Goal: Information Seeking & Learning: Understand process/instructions

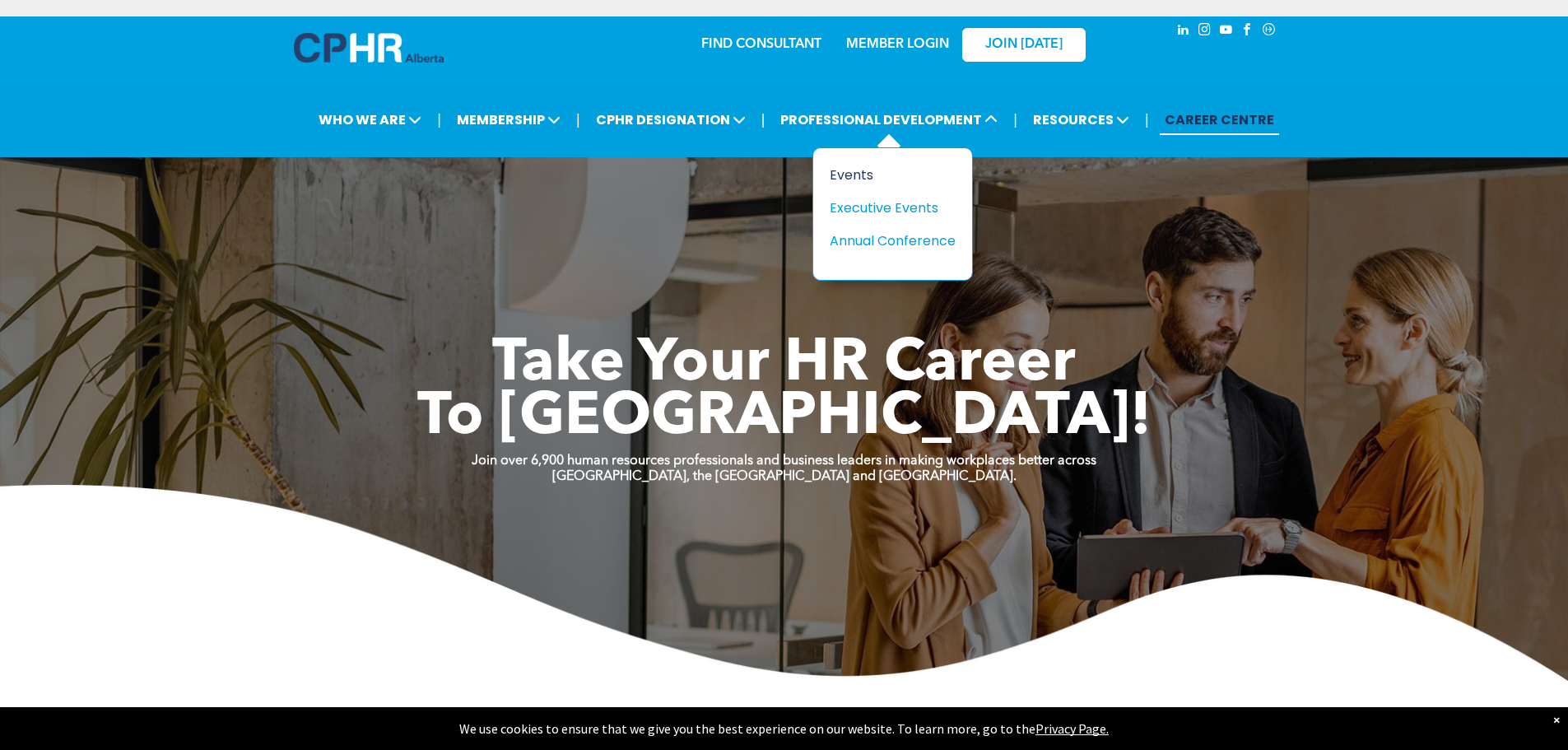
click at [855, 179] on div "Events" at bounding box center [886, 175] width 114 height 21
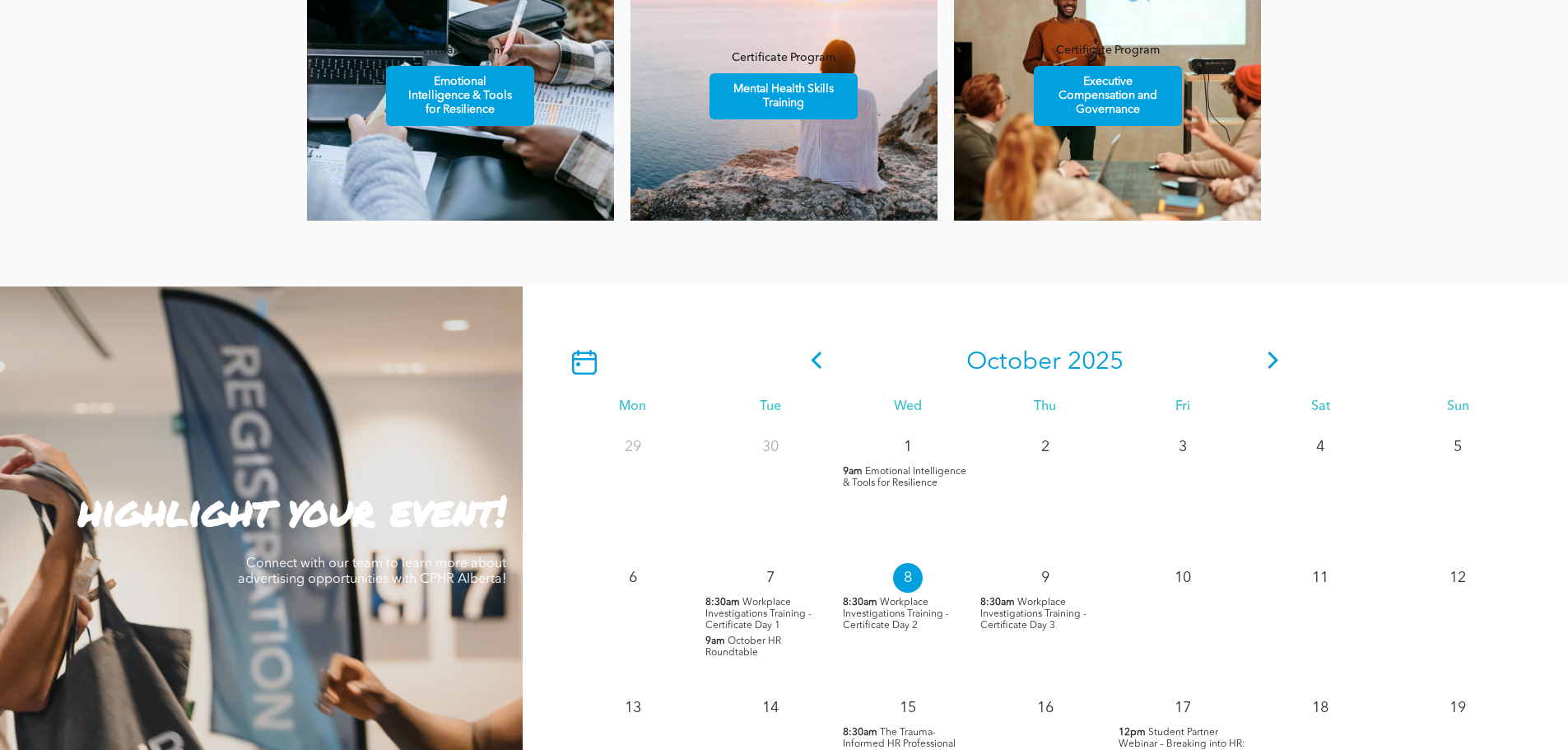
scroll to position [2505, 0]
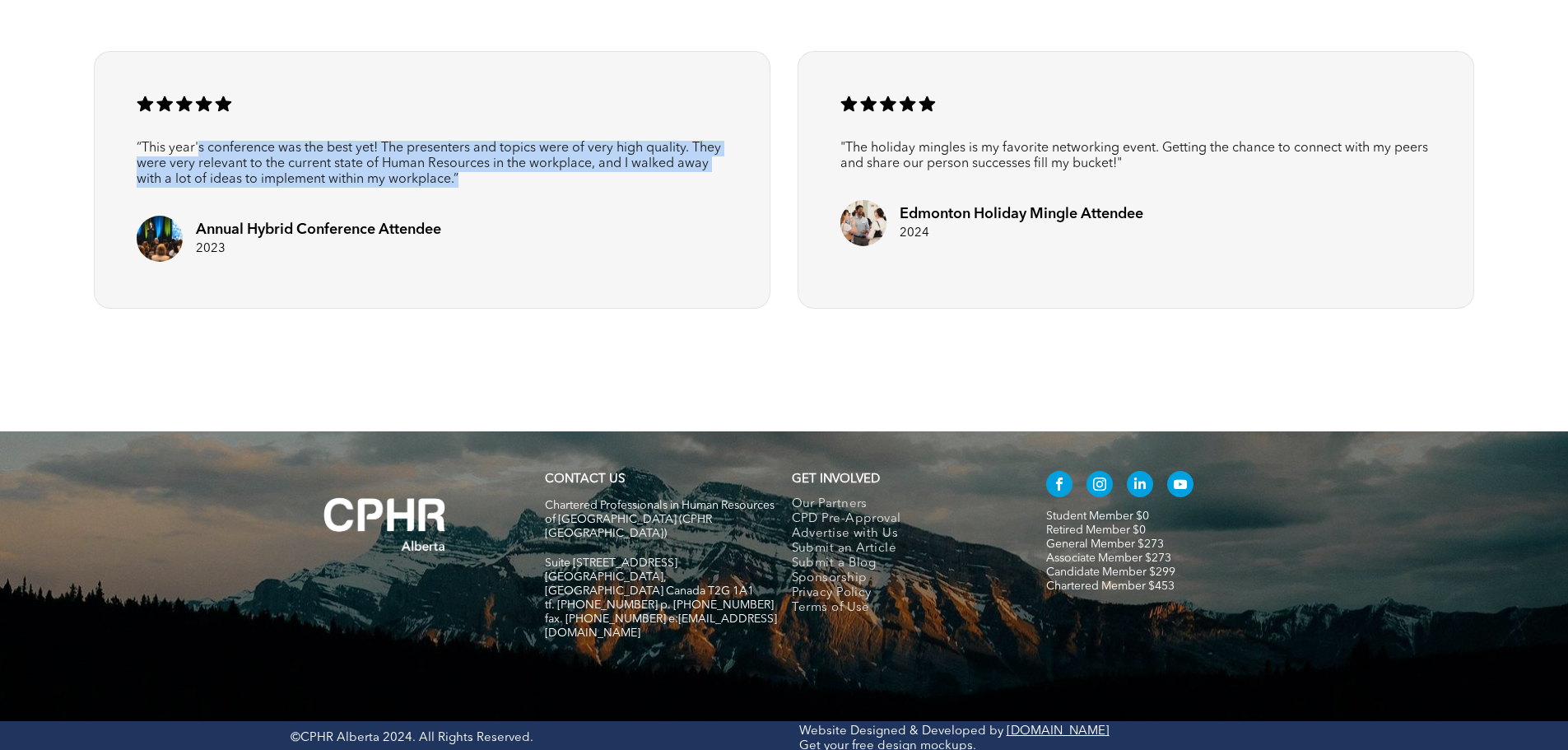
drag, startPoint x: 200, startPoint y: 144, endPoint x: 650, endPoint y: 190, distance: 452.3
click at [650, 190] on div "A row of black stars on a white background. .cls-1-1788903176-1788903176 { fill…" at bounding box center [432, 180] width 676 height 258
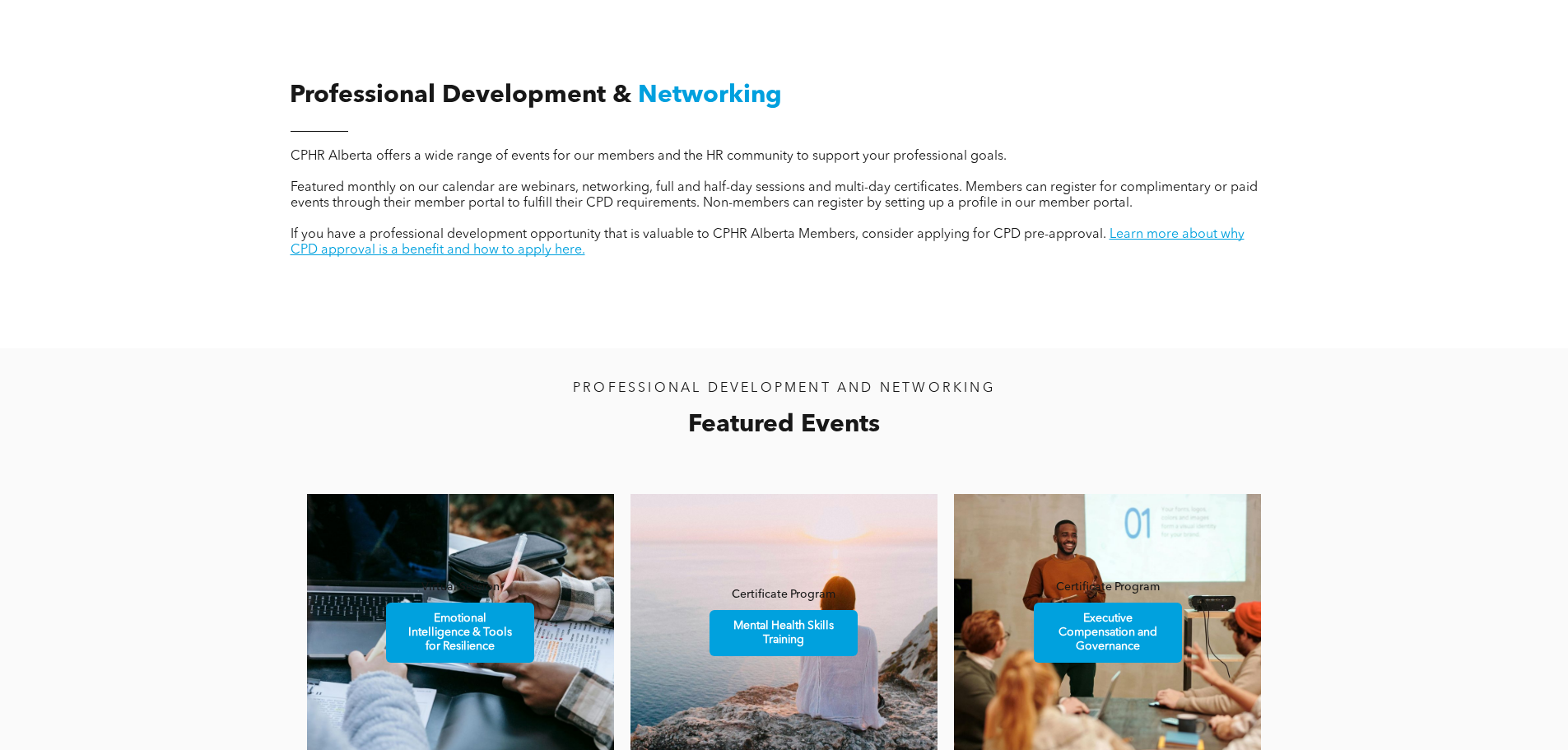
scroll to position [0, 0]
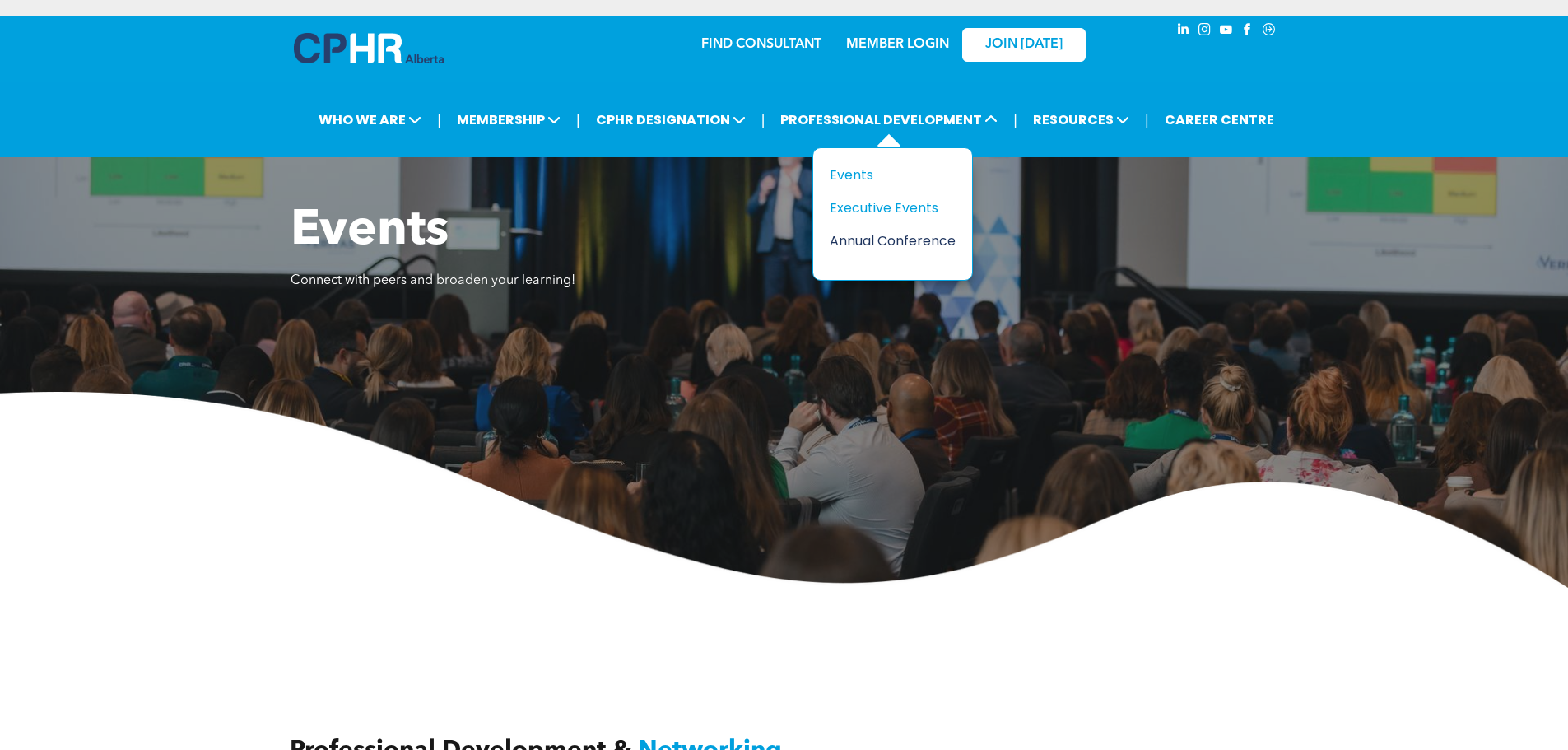
click at [919, 245] on div "Annual Conference" at bounding box center [886, 241] width 114 height 21
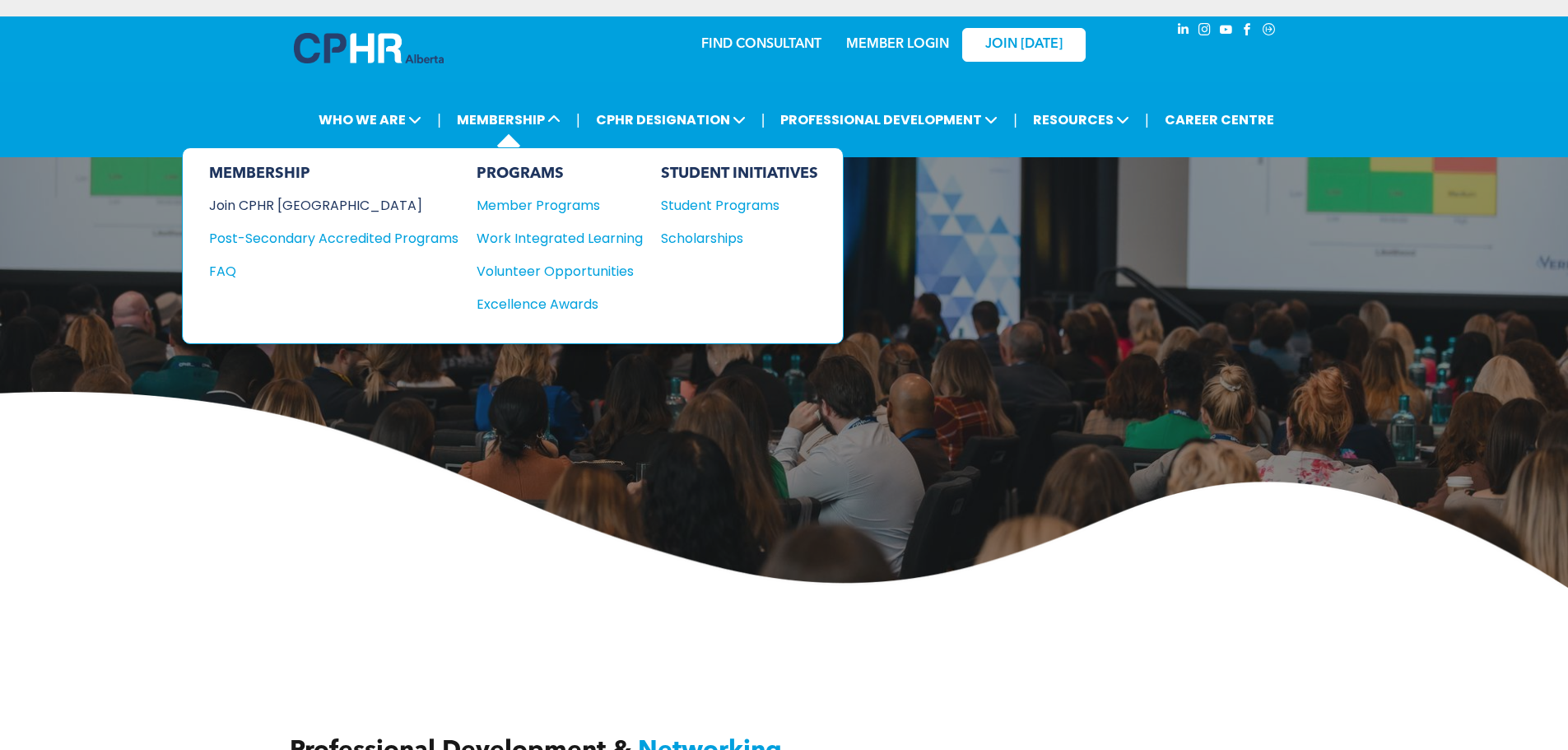
click at [296, 204] on div "Join CPHR [GEOGRAPHIC_DATA]" at bounding box center [321, 205] width 225 height 21
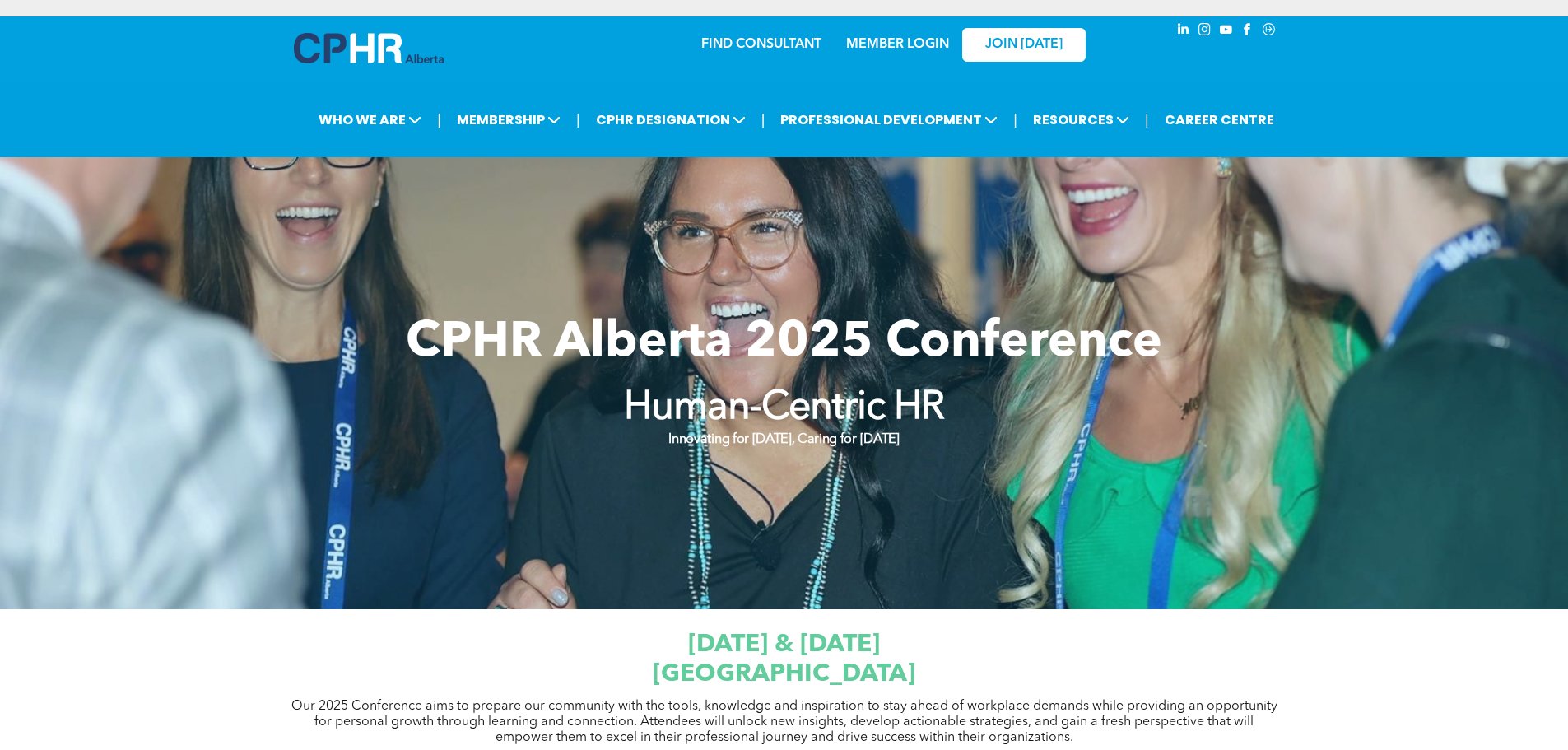
scroll to position [656, 0]
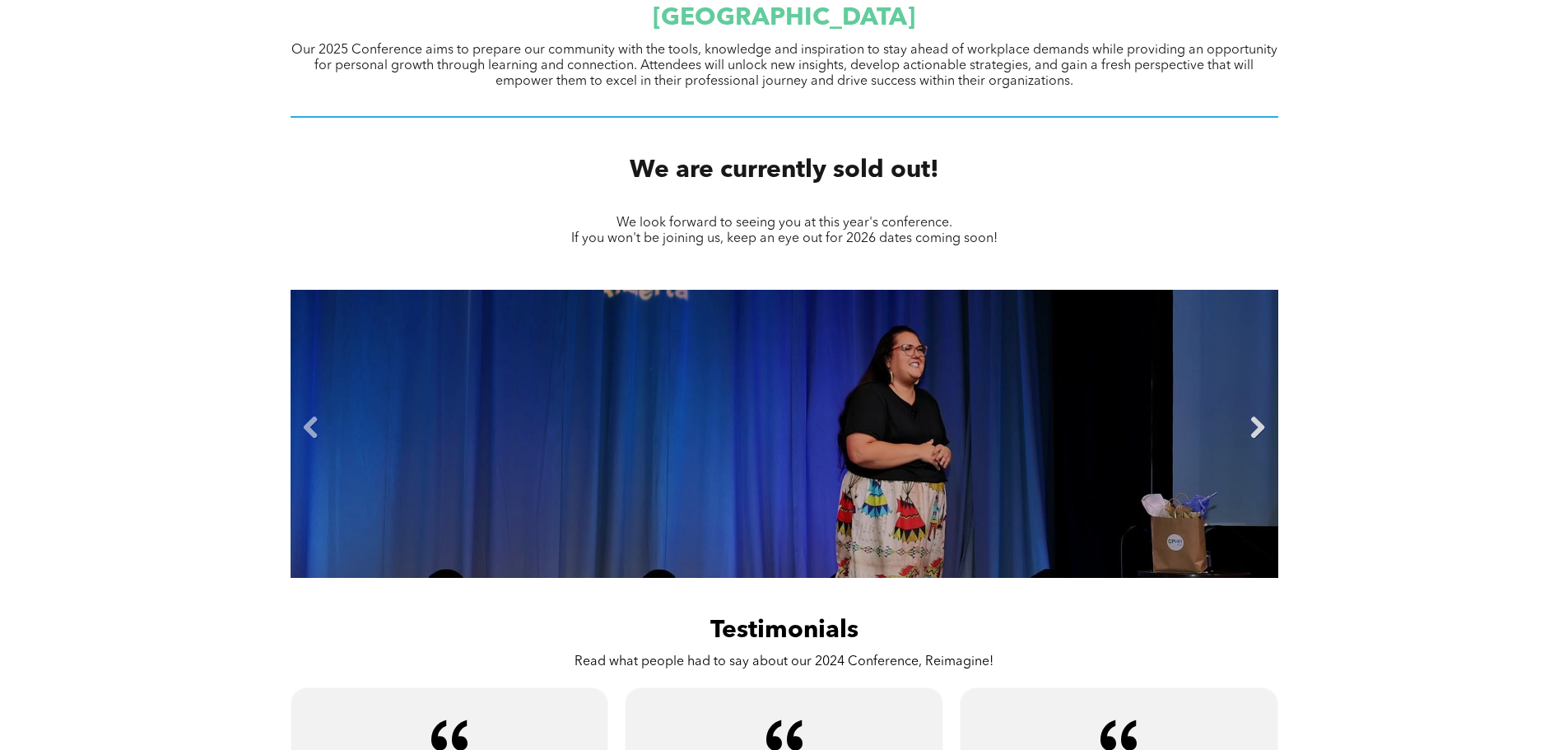
click at [1251, 430] on link "Next" at bounding box center [1257, 428] width 25 height 25
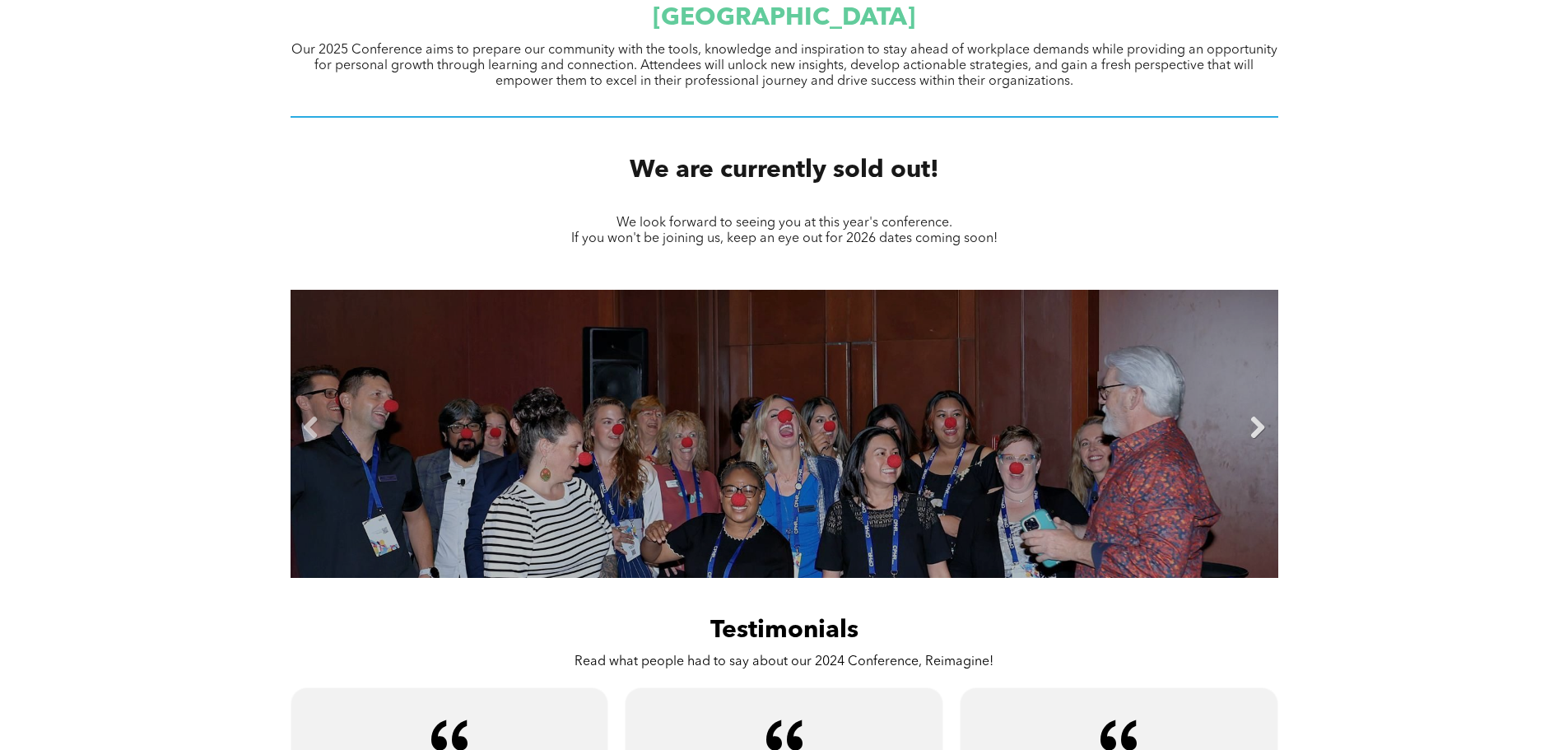
click at [1247, 430] on link "Next" at bounding box center [1257, 428] width 25 height 25
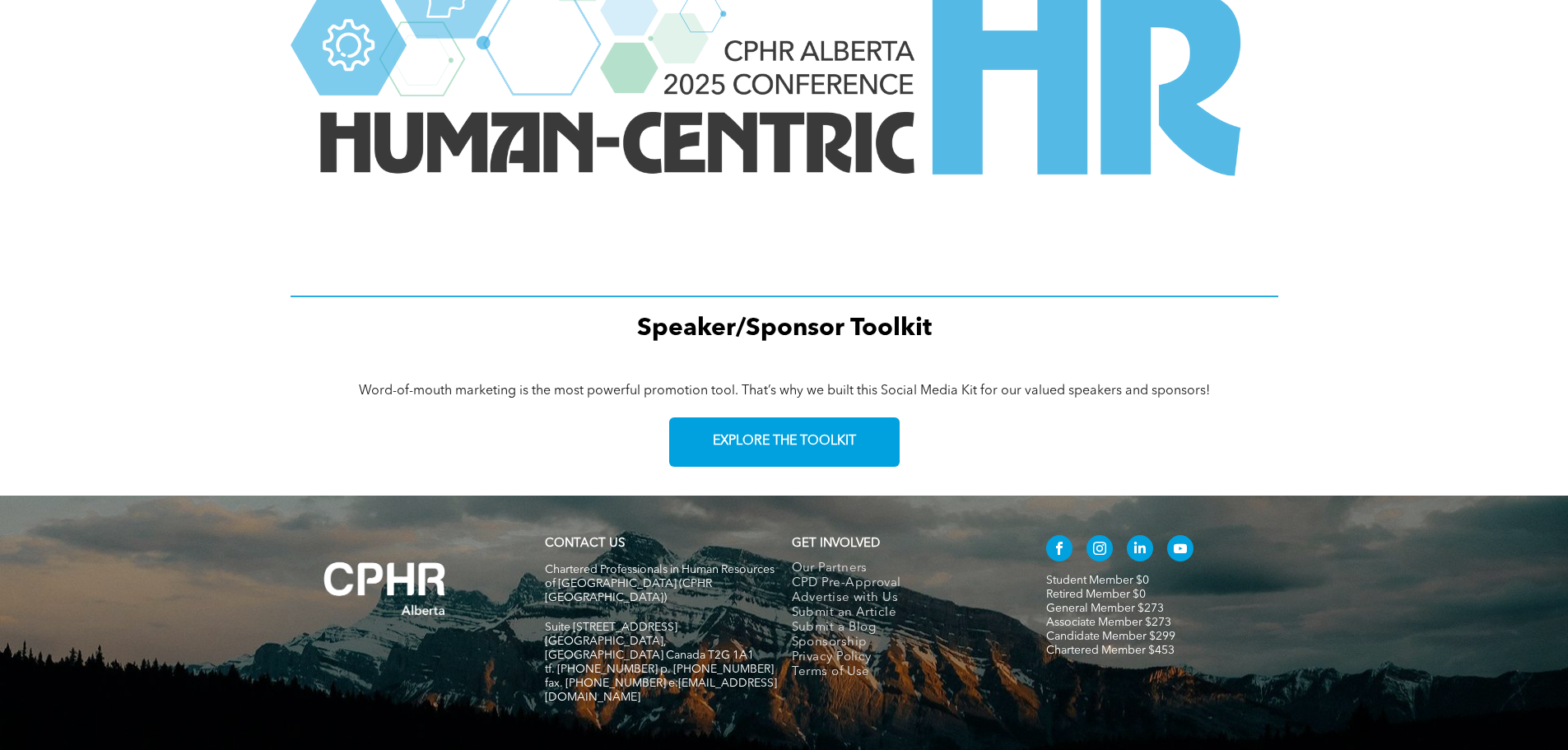
scroll to position [0, 0]
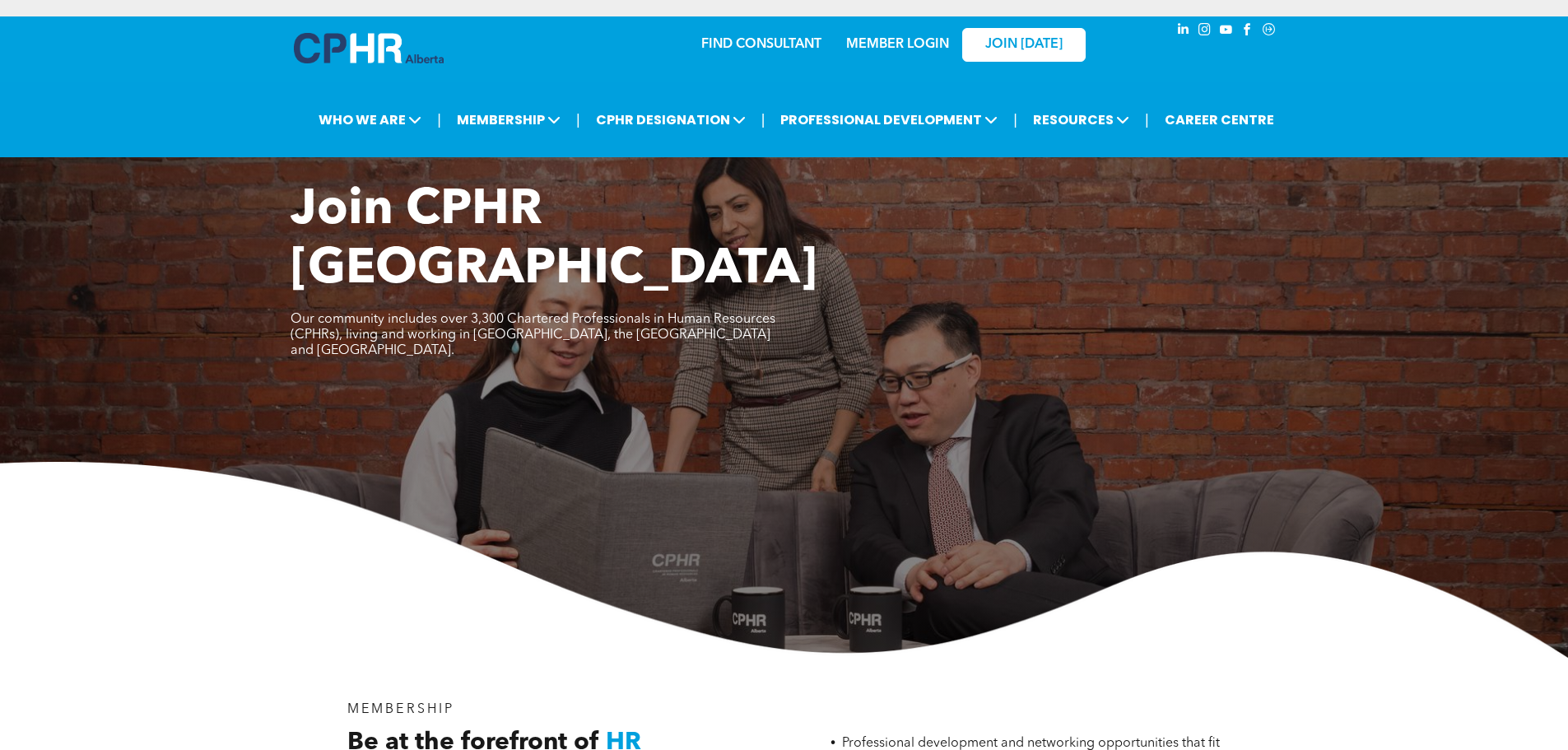
scroll to position [656, 0]
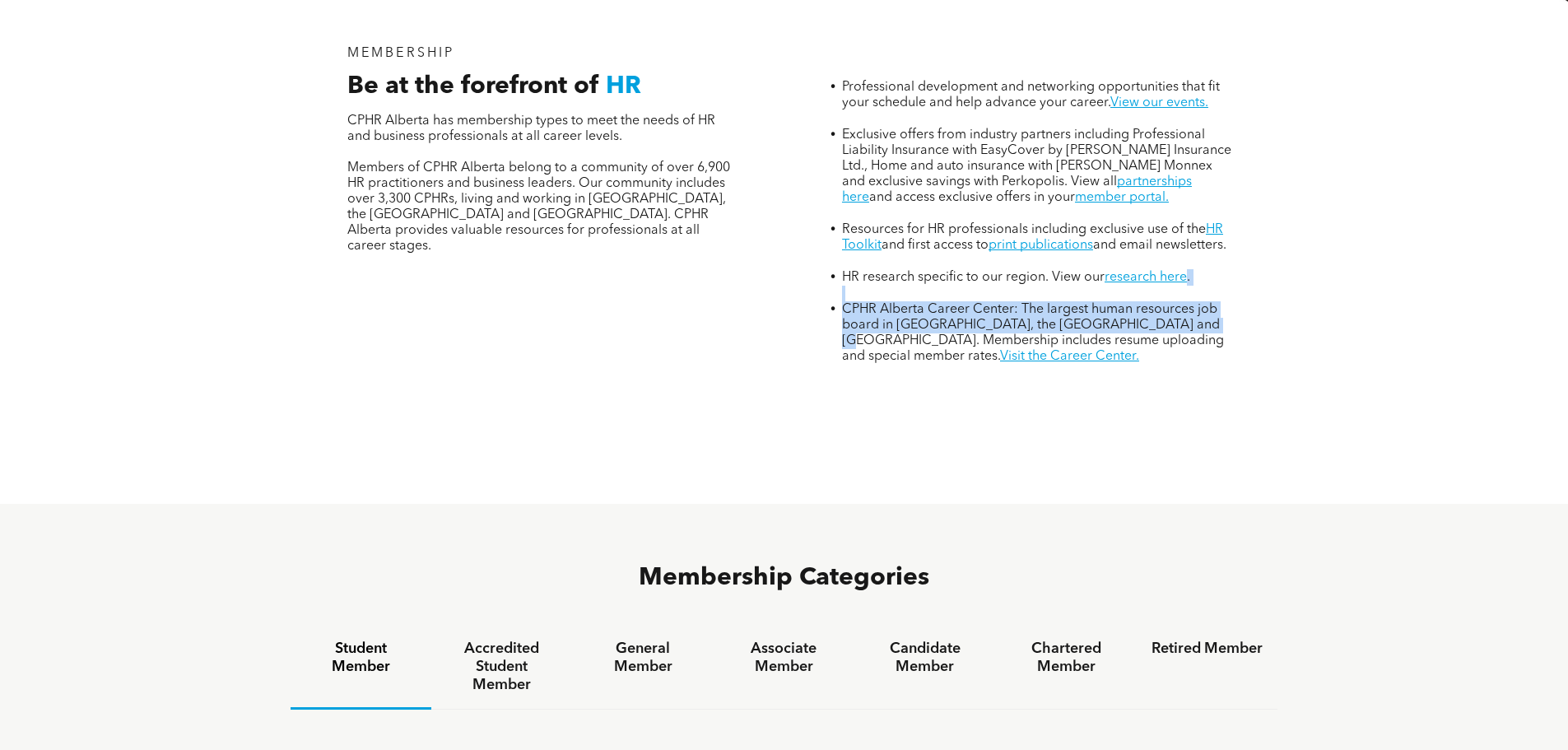
drag, startPoint x: 1561, startPoint y: 209, endPoint x: 1561, endPoint y: 264, distance: 55.0
click at [1561, 264] on div "MEMBERSHIP Be at the forefront of HR CPHR Alberta has membership types to meet …" at bounding box center [784, 253] width 1568 height 502
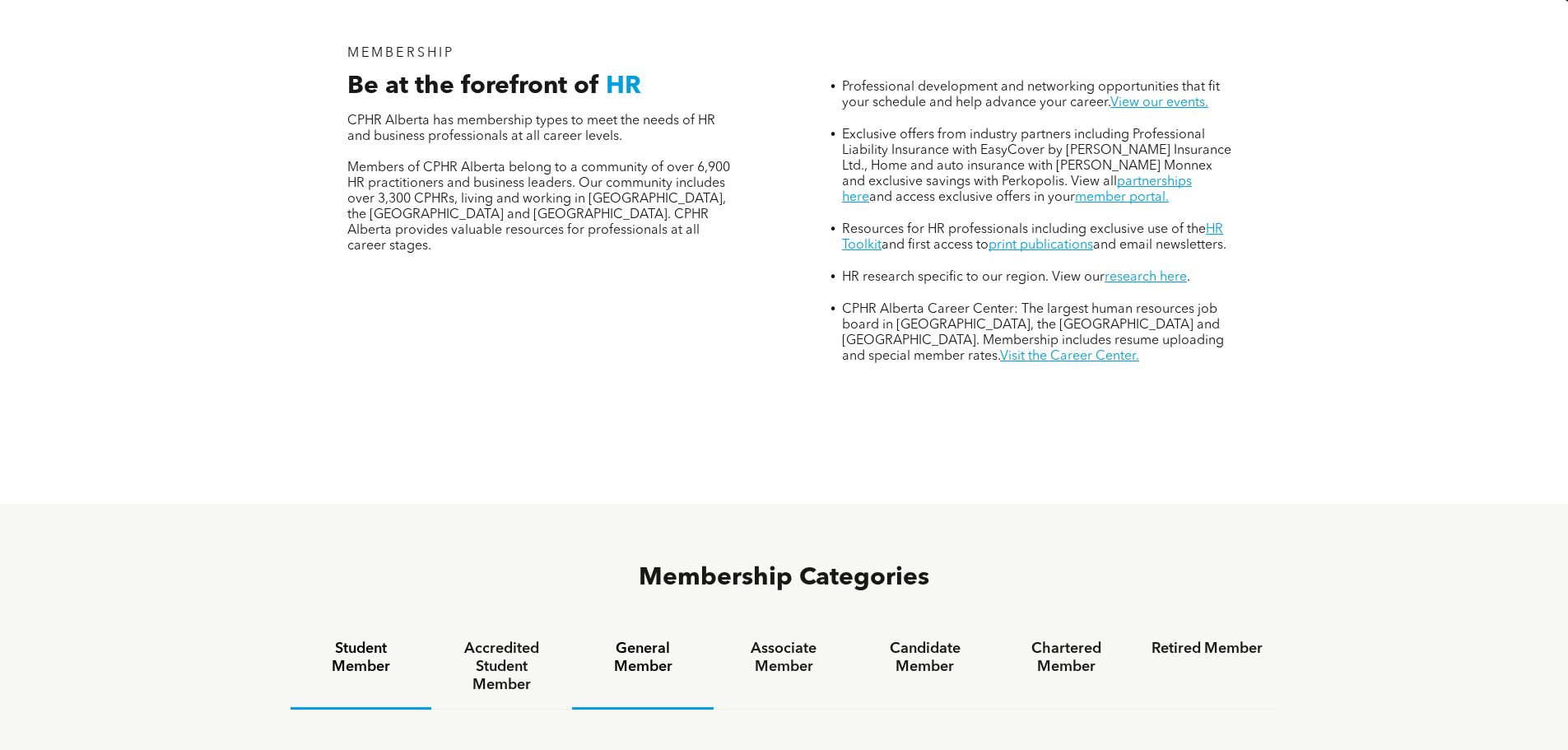
click at [676, 640] on h4 "General Member" at bounding box center [642, 658] width 111 height 36
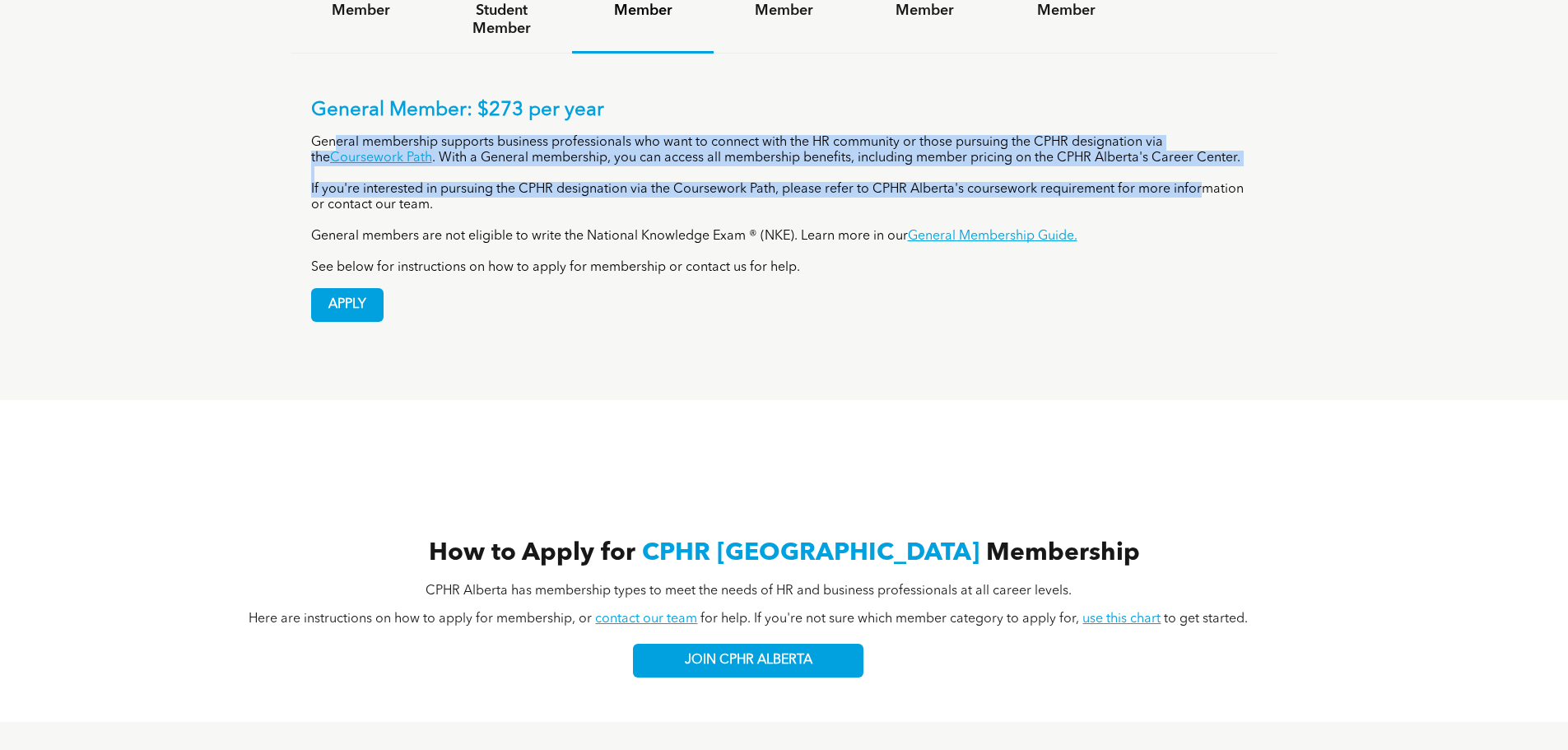
drag, startPoint x: 337, startPoint y: 62, endPoint x: 1200, endPoint y: 131, distance: 865.8
click at [1200, 131] on div "General Member: $273 per year General membership supports business professional…" at bounding box center [784, 187] width 946 height 177
click at [1200, 182] on p "If you're interested in pursuing the CPHR designation via the Coursework Path, …" at bounding box center [784, 197] width 946 height 31
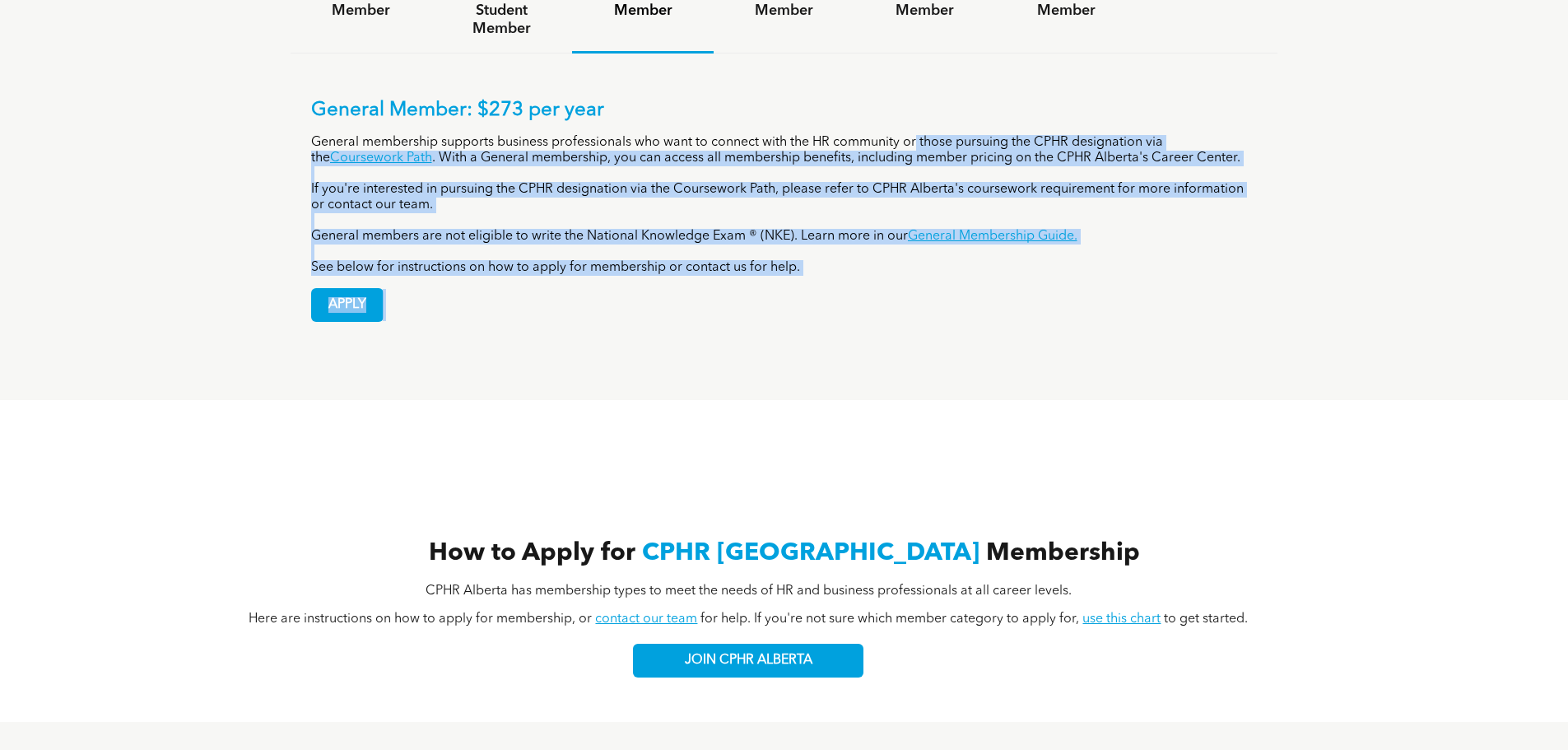
drag, startPoint x: 938, startPoint y: 245, endPoint x: 925, endPoint y: 75, distance: 170.5
click at [925, 99] on div "General Member: $273 per year General membership supports business professional…" at bounding box center [784, 210] width 946 height 223
click at [925, 135] on p "General membership supports business professionals who want to connect with the…" at bounding box center [784, 150] width 946 height 31
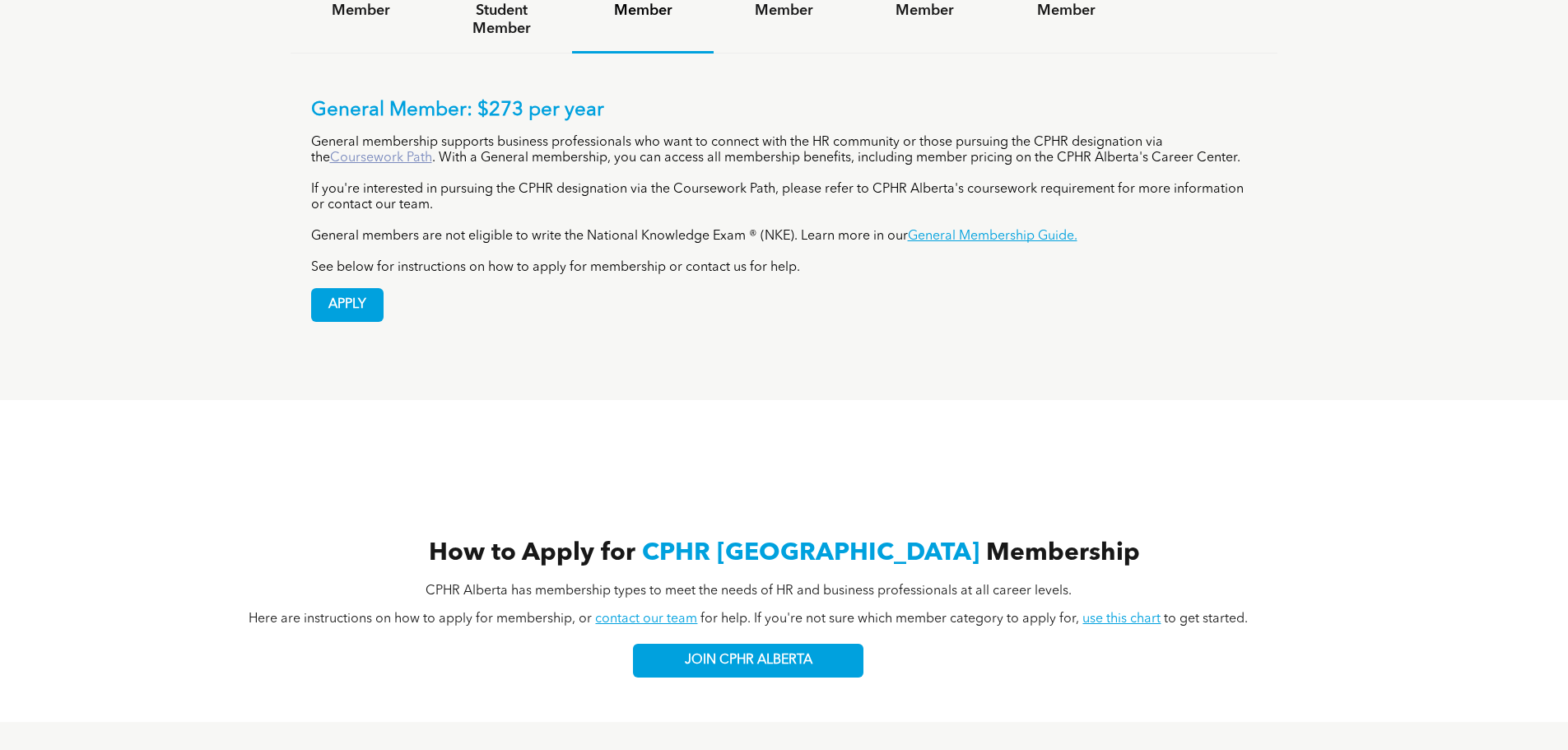
click at [359, 152] on link "Coursework Path" at bounding box center [381, 158] width 102 height 13
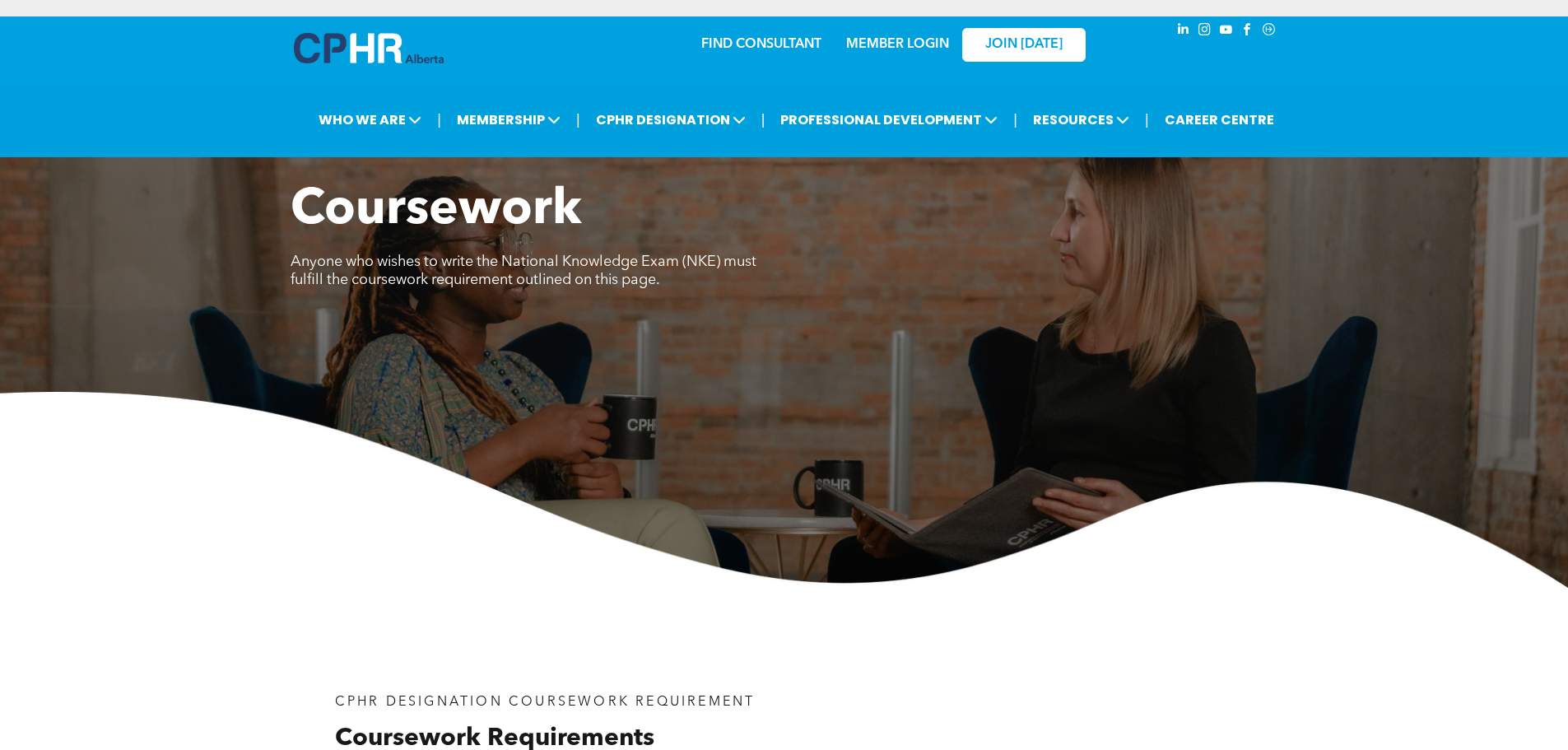
scroll to position [656, 0]
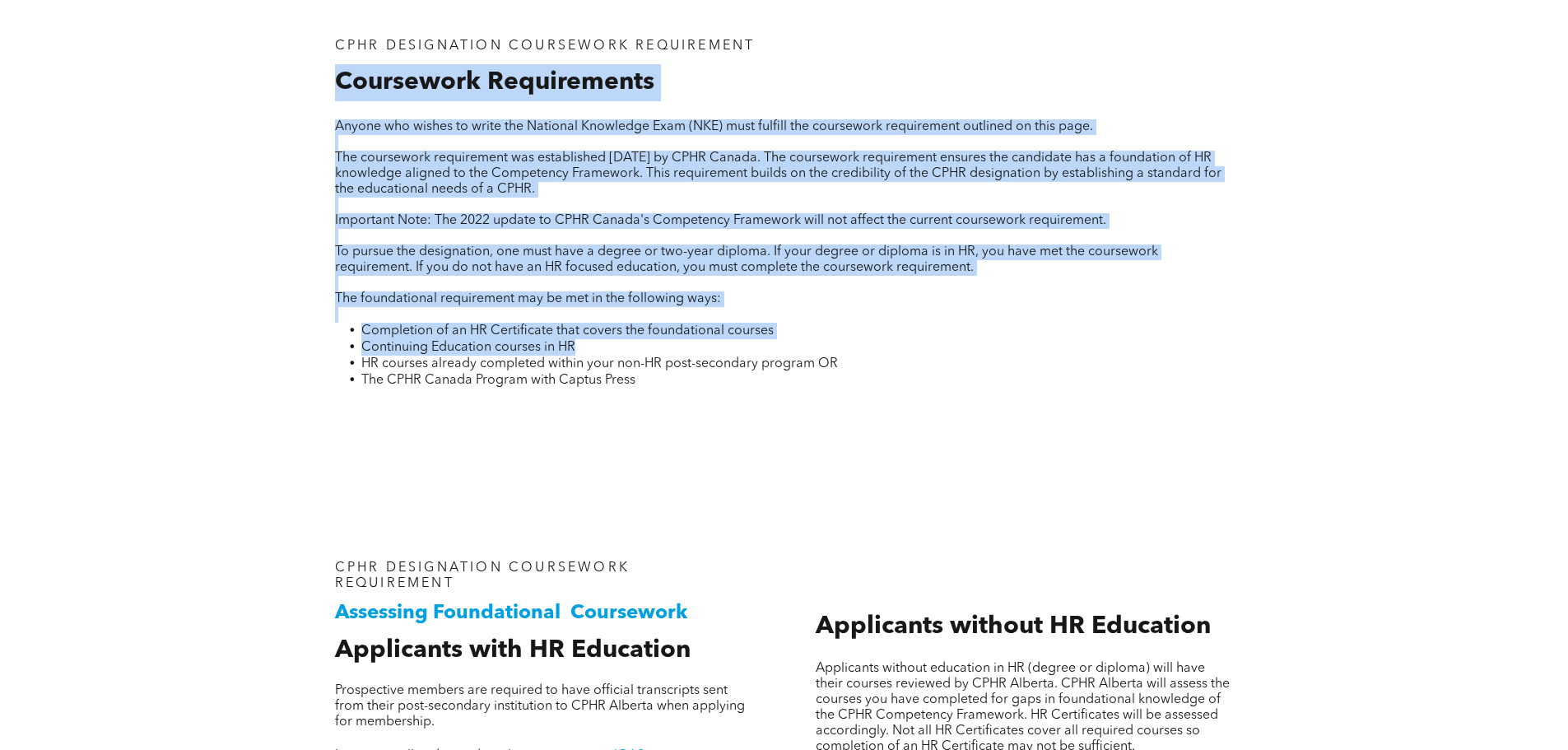
drag, startPoint x: 656, startPoint y: 140, endPoint x: 939, endPoint y: 348, distance: 351.2
click at [939, 348] on div "CPHR DESIGNATION COURSEWORK REQUIREMENT Coursework Requirements Anyone who wish…" at bounding box center [784, 208] width 987 height 553
click at [939, 349] on li "Continuing Education courses in HR" at bounding box center [797, 347] width 872 height 16
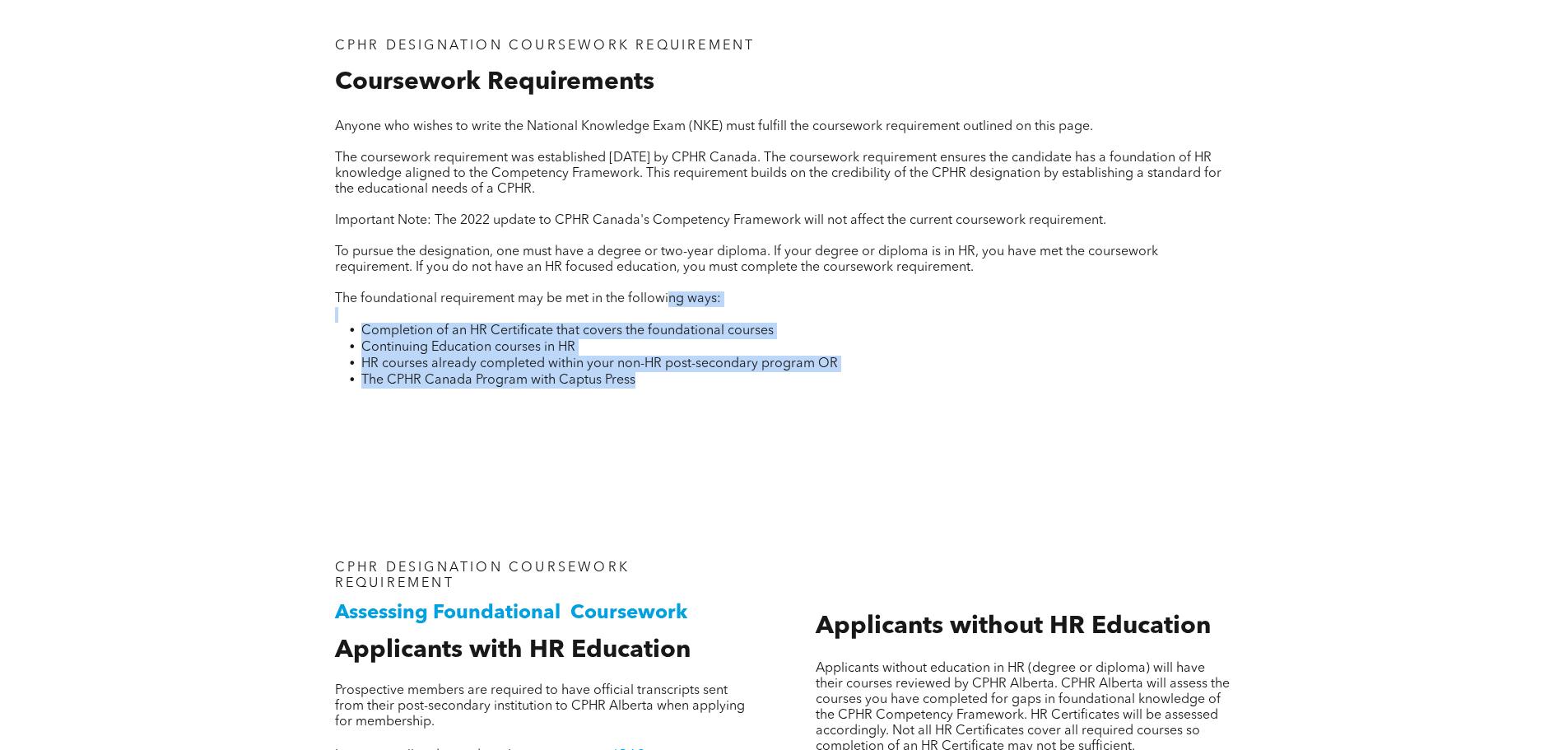
drag, startPoint x: 716, startPoint y: 324, endPoint x: 518, endPoint y: 197, distance: 235.2
click at [542, 218] on div "Anyone who wishes to write the National Knowledge Exam (NKE) must fulfill the c…" at bounding box center [784, 263] width 898 height 289
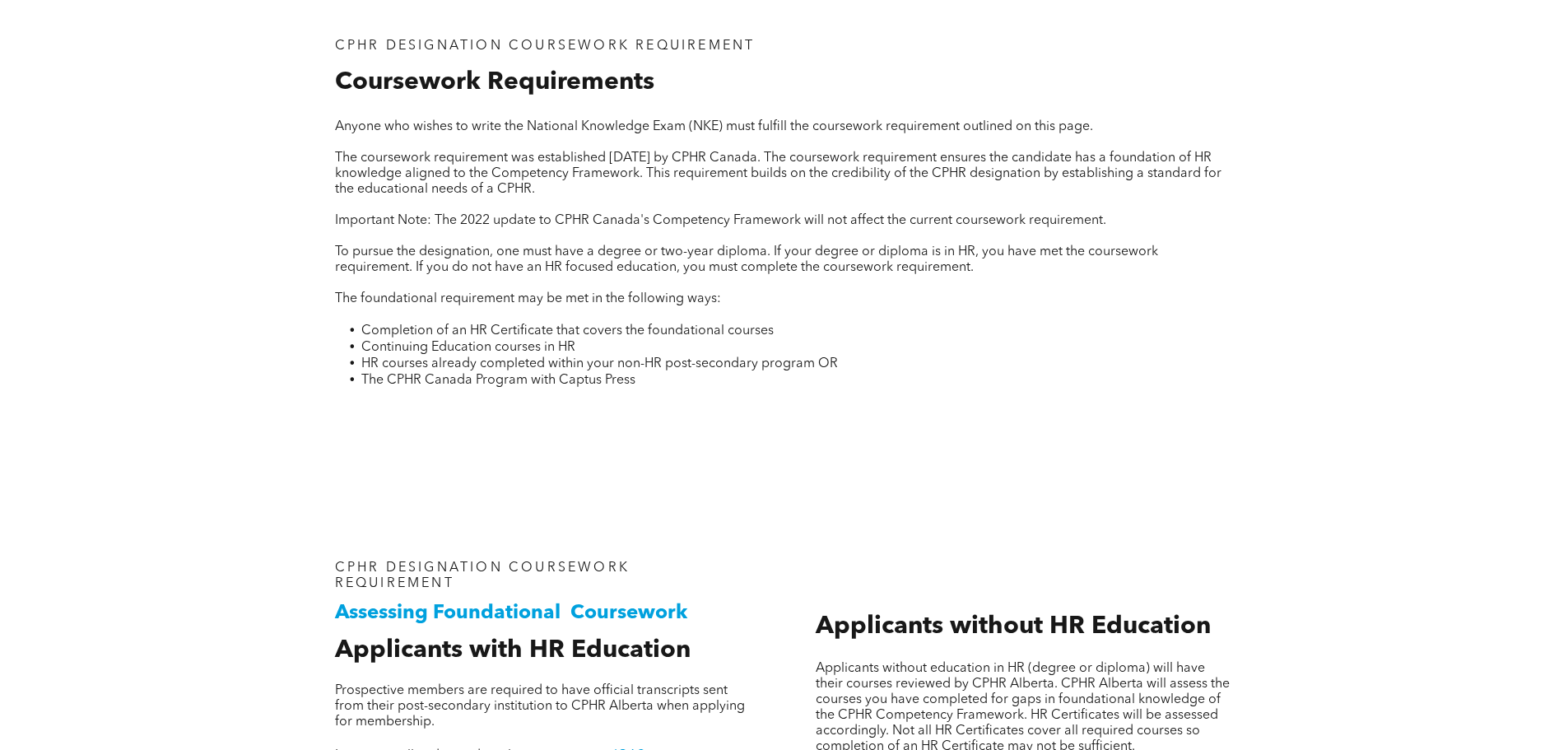
click at [472, 142] on p at bounding box center [784, 143] width 898 height 16
click at [466, 139] on p at bounding box center [784, 143] width 898 height 16
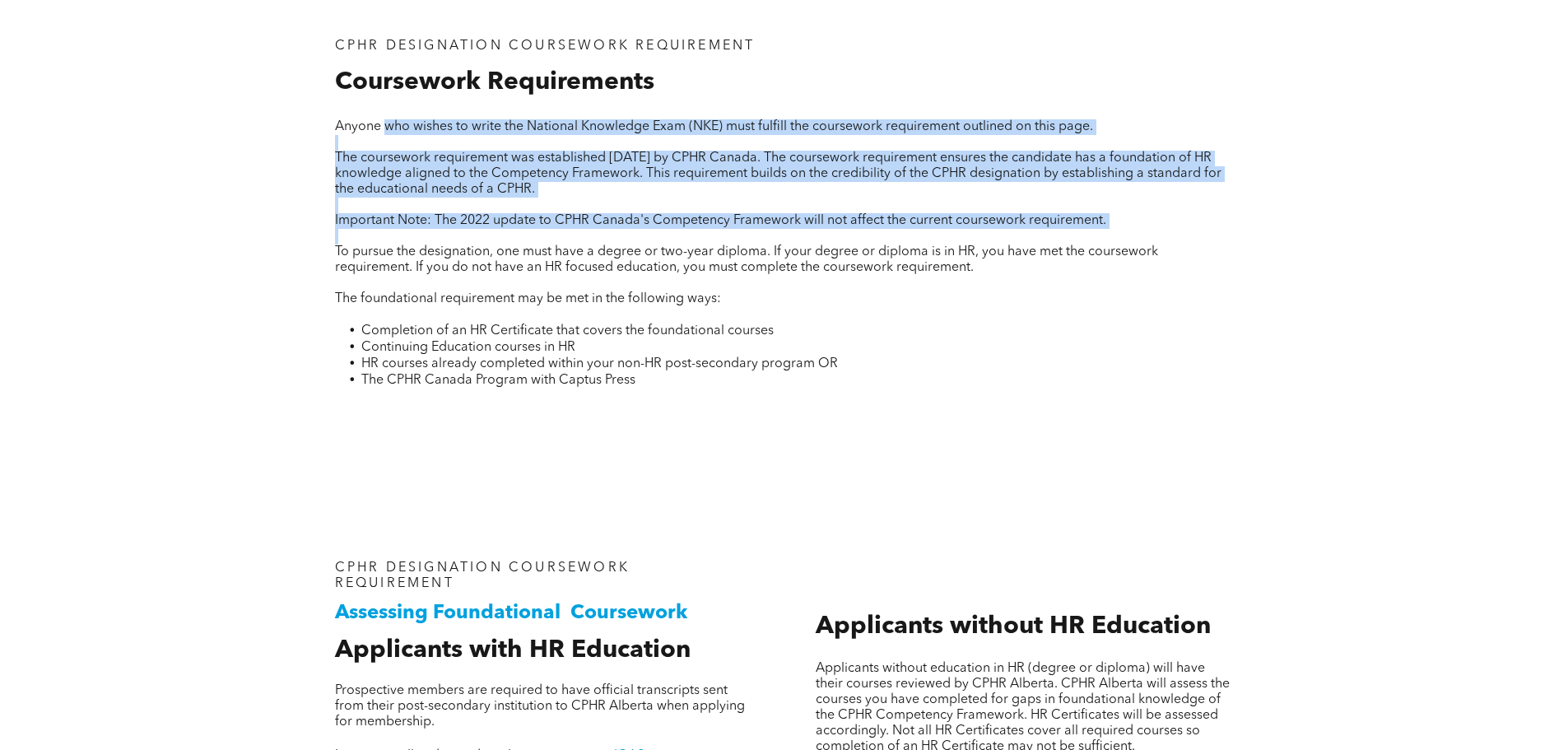
drag, startPoint x: 384, startPoint y: 125, endPoint x: 1112, endPoint y: 243, distance: 737.5
click at [1112, 243] on div "Anyone who wishes to write the National Knowledge Exam (NKE) must fulfill the c…" at bounding box center [784, 263] width 898 height 289
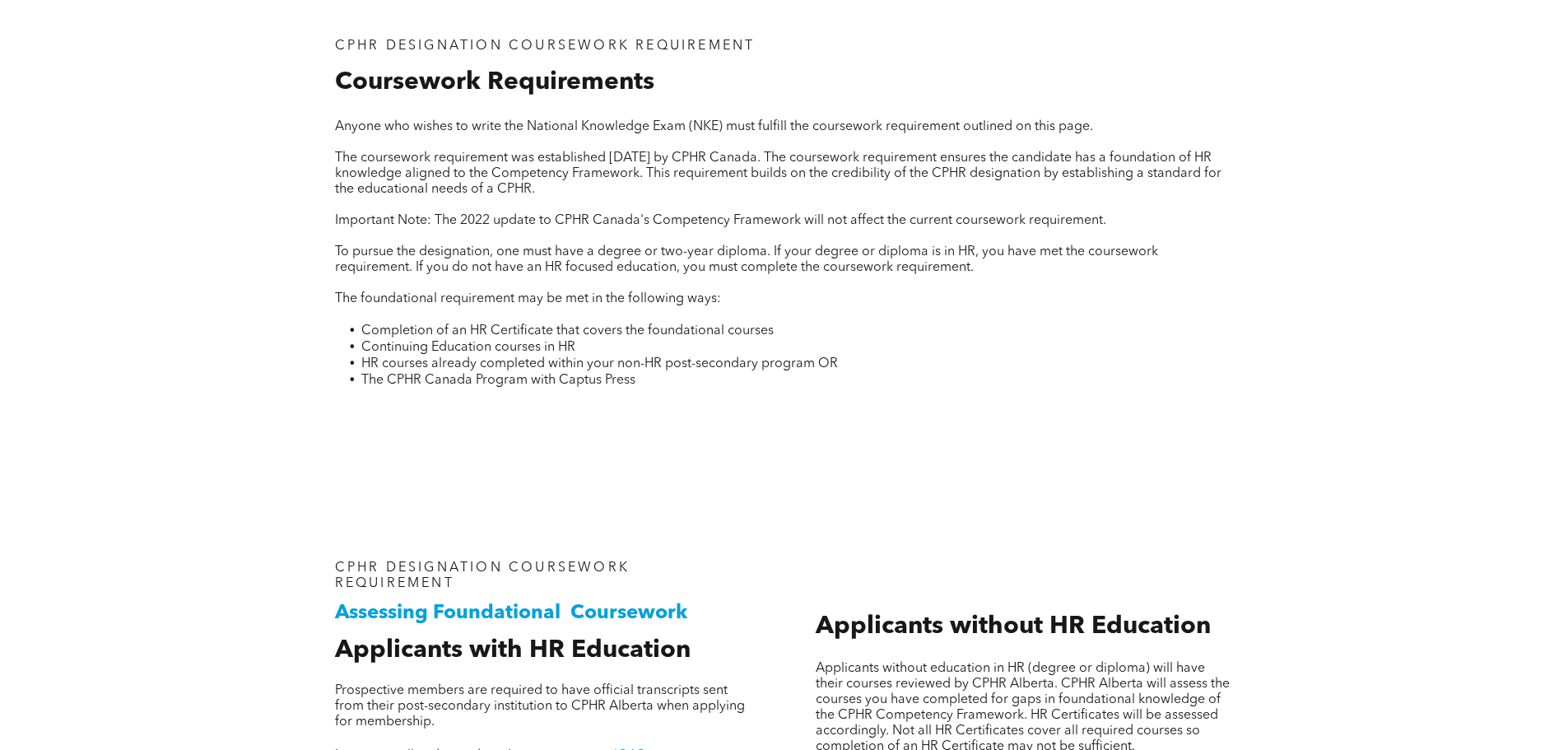
click at [1023, 258] on span "To pursue the designation, one must have a degree or two-year diploma. If your …" at bounding box center [746, 259] width 822 height 29
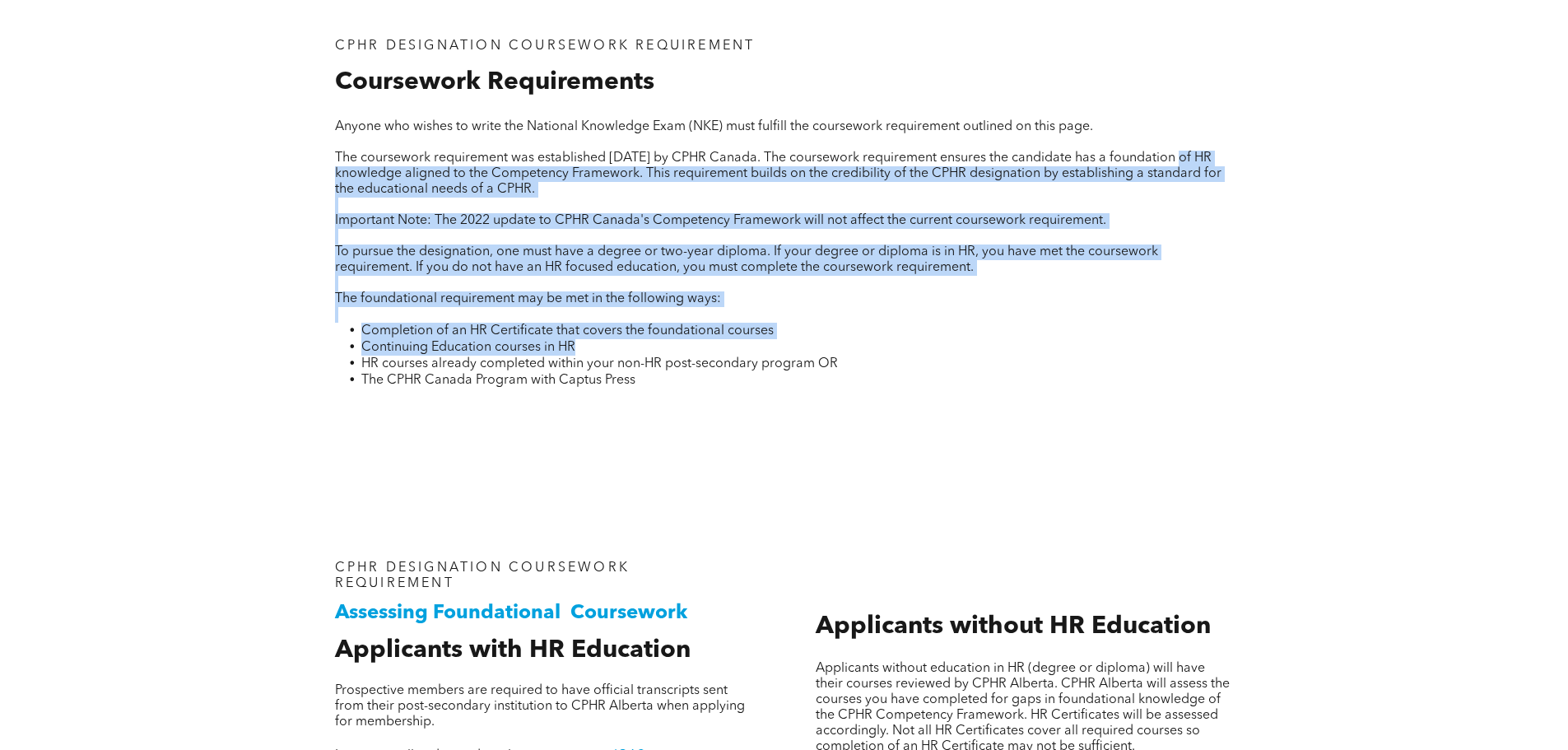
drag, startPoint x: 879, startPoint y: 343, endPoint x: 329, endPoint y: 180, distance: 573.6
click at [329, 180] on div "CPHR DESIGNATION COURSEWORK REQUIREMENT Coursework Requirements Anyone who wish…" at bounding box center [784, 224] width 925 height 396
click at [1004, 327] on li "Completion of an HR Certificate that covers the foundational courses" at bounding box center [797, 331] width 872 height 16
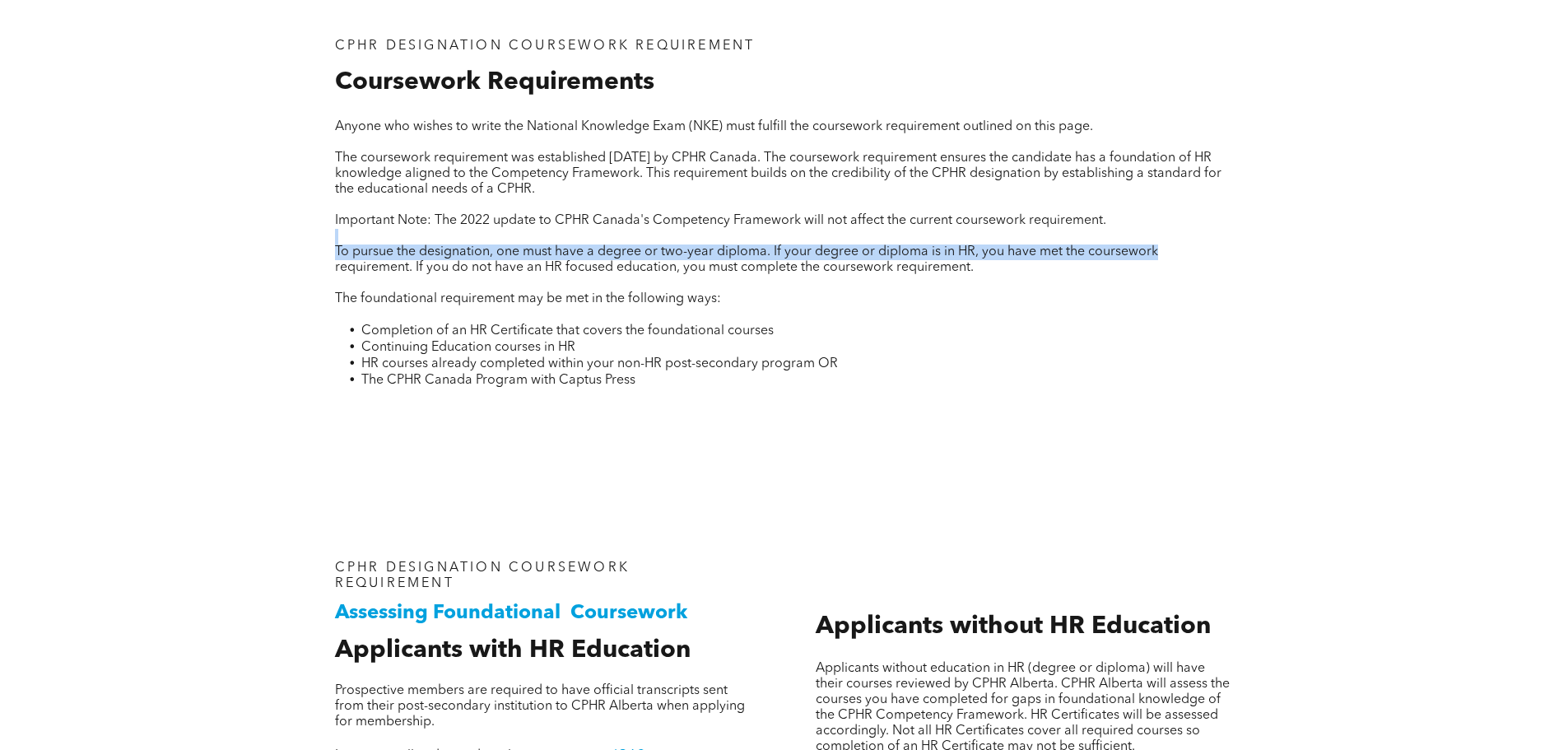
drag, startPoint x: 1561, startPoint y: 237, endPoint x: 1561, endPoint y: 248, distance: 11.0
click at [1561, 248] on div "CPHR DESIGNATION COURSEWORK REQUIREMENT Coursework Requirements Anyone who wish…" at bounding box center [784, 208] width 1568 height 553
click at [1457, 310] on div "CPHR DESIGNATION COURSEWORK REQUIREMENT Coursework Requirements Anyone who wish…" at bounding box center [784, 208] width 1568 height 553
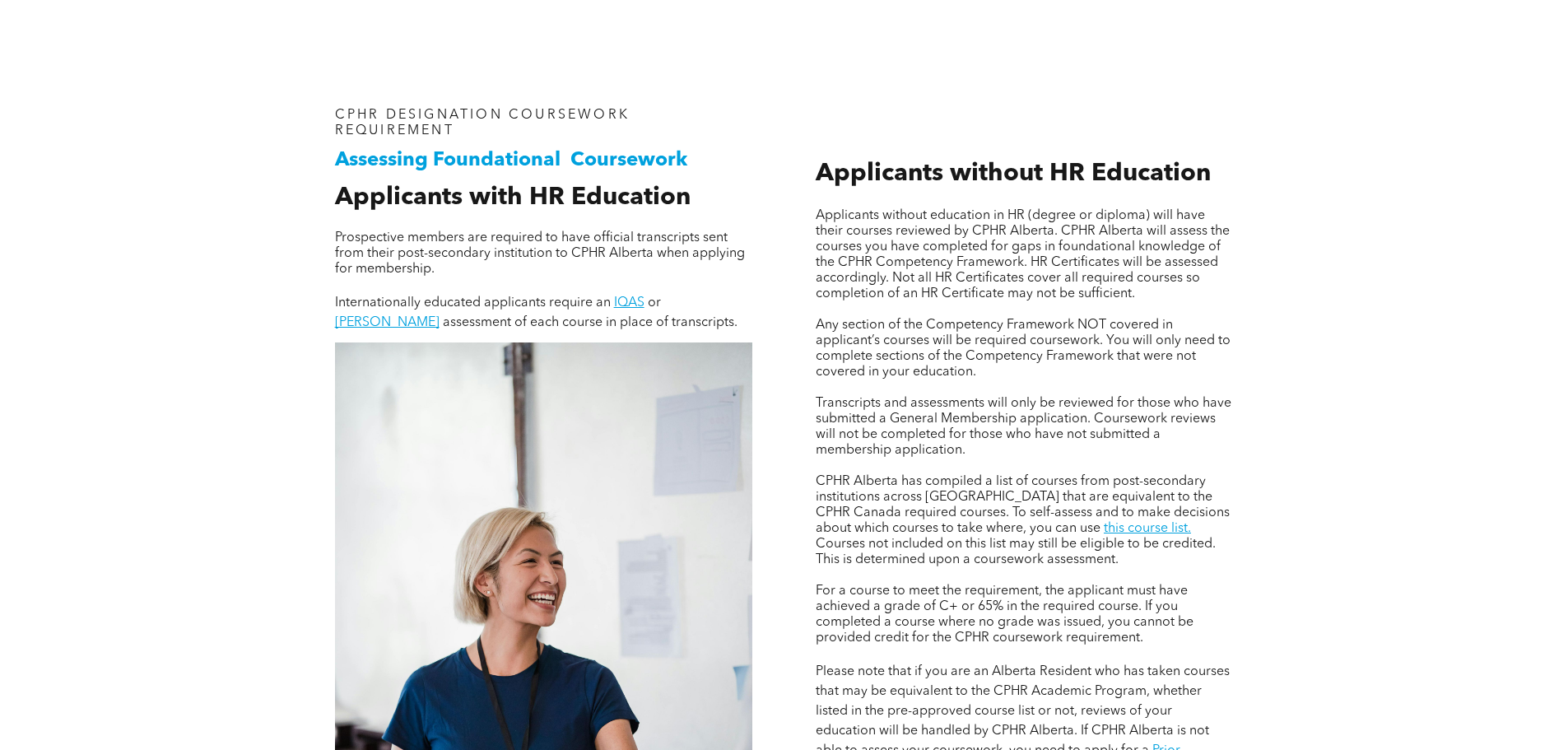
scroll to position [1118, 0]
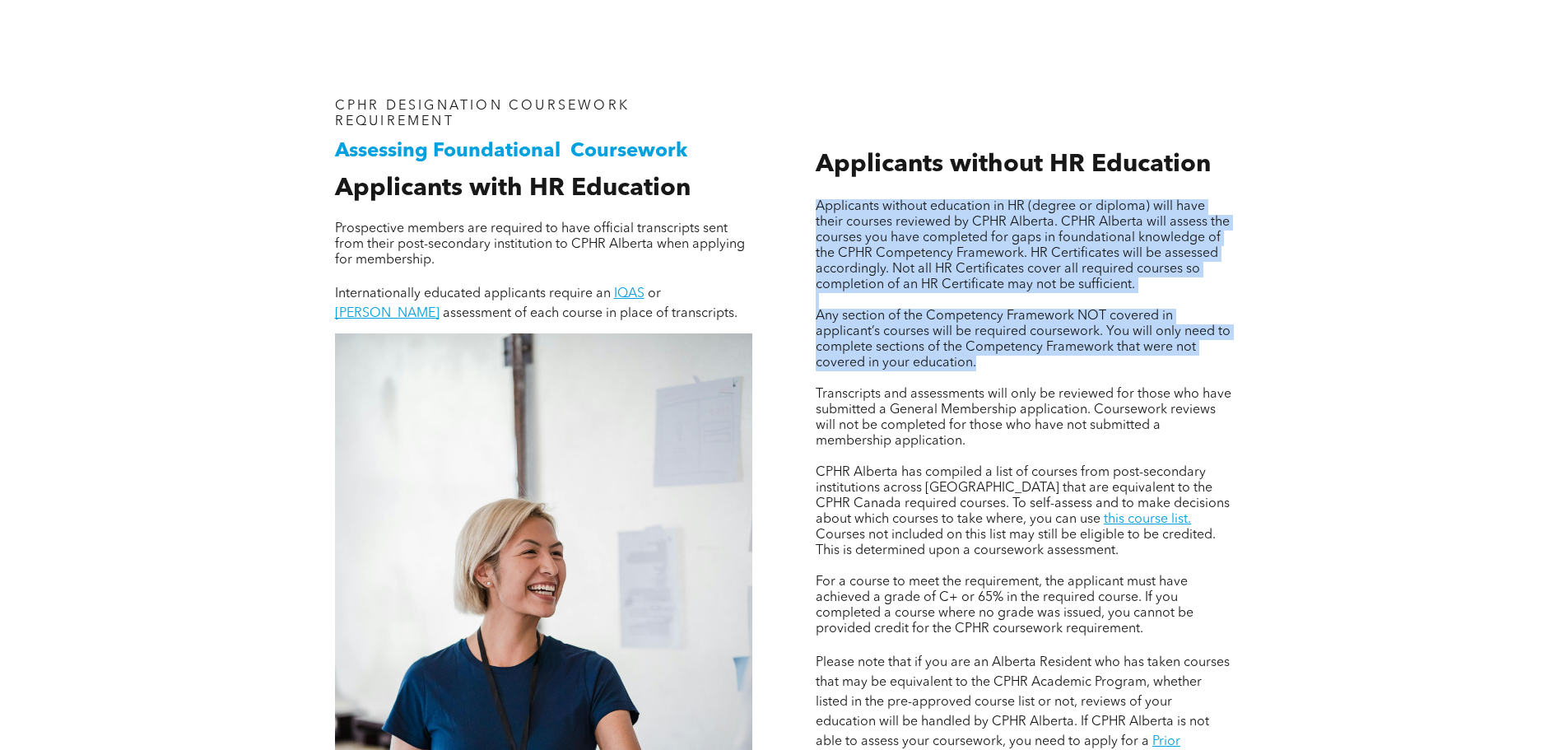
drag, startPoint x: 813, startPoint y: 211, endPoint x: 1247, endPoint y: 368, distance: 461.5
click at [1247, 368] on div "Assessing Foundational Coursework CPHR DESIGNATION COURSEWORK REQUIREMENT Appli…" at bounding box center [784, 579] width 987 height 1113
click at [866, 382] on p at bounding box center [1023, 379] width 417 height 16
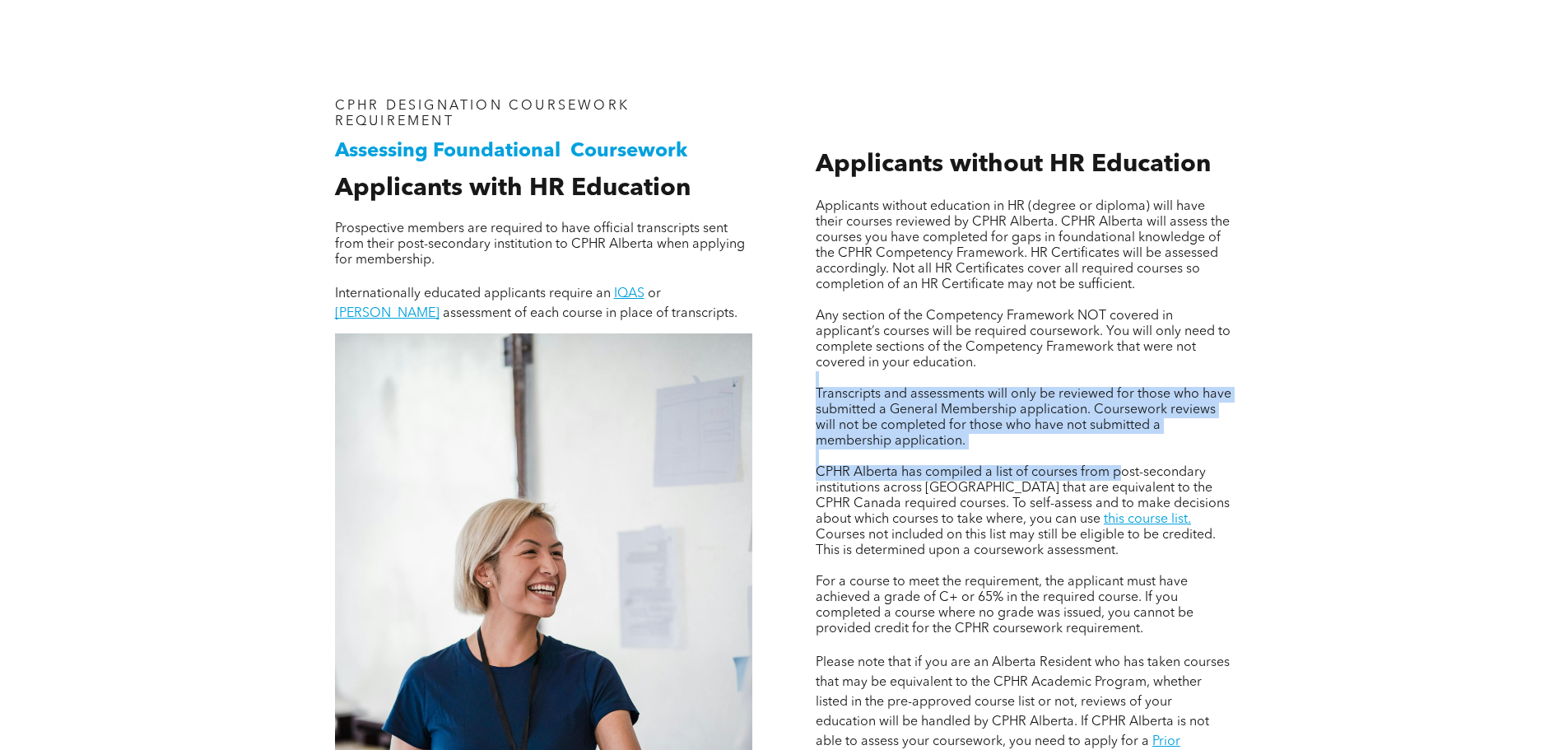
drag, startPoint x: 799, startPoint y: 383, endPoint x: 1117, endPoint y: 461, distance: 327.4
click at [1117, 461] on div "Assessing Foundational Coursework CPHR DESIGNATION COURSEWORK REQUIREMENT Appli…" at bounding box center [784, 579] width 987 height 1113
click at [1197, 426] on p "Transcripts and assessments will only be reviewed for those who have submitted …" at bounding box center [1023, 418] width 417 height 63
drag, startPoint x: 902, startPoint y: 419, endPoint x: 827, endPoint y: 387, distance: 81.5
click at [827, 387] on div "Applicants without education in HR (degree or diploma) will have their courses …" at bounding box center [1023, 515] width 417 height 632
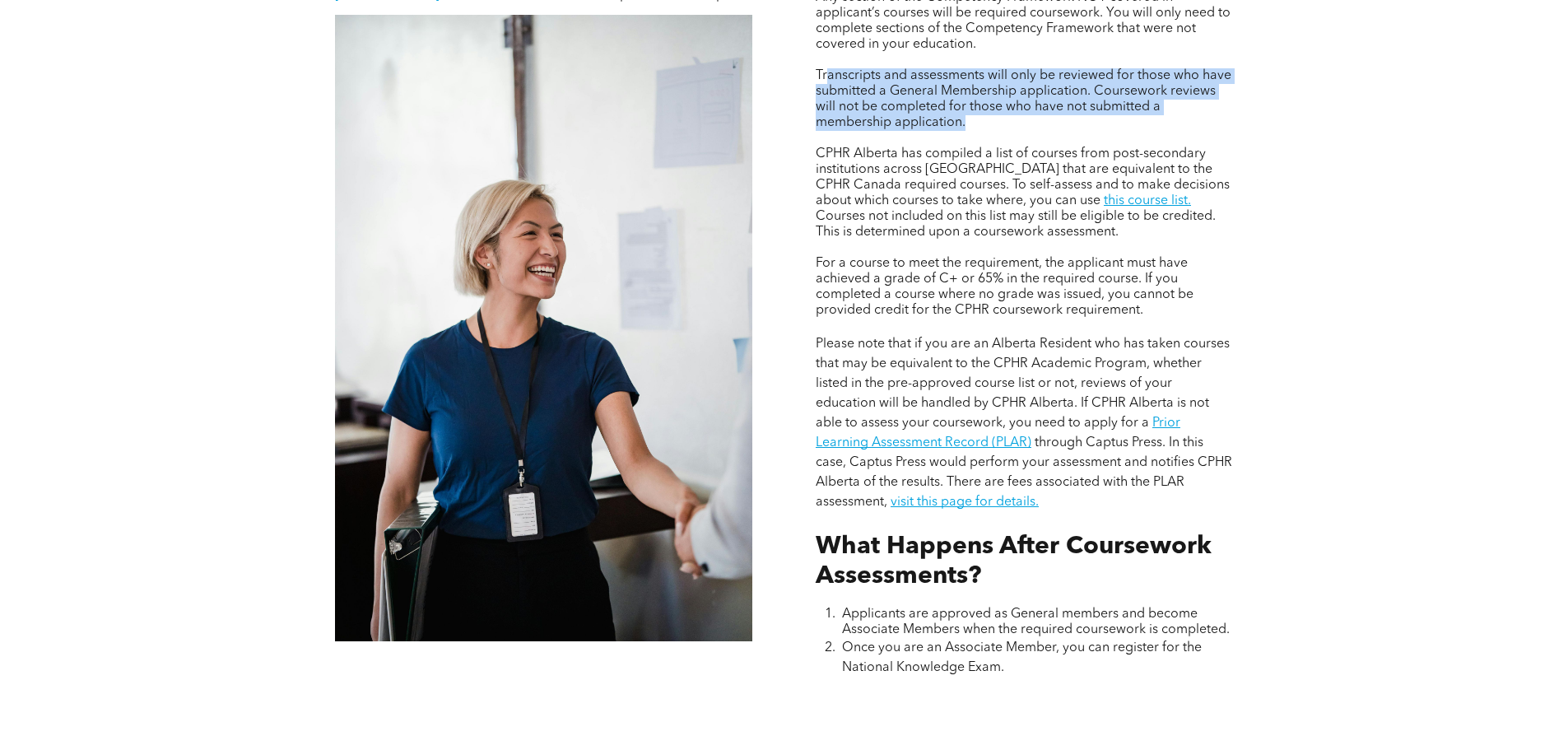
scroll to position [1441, 0]
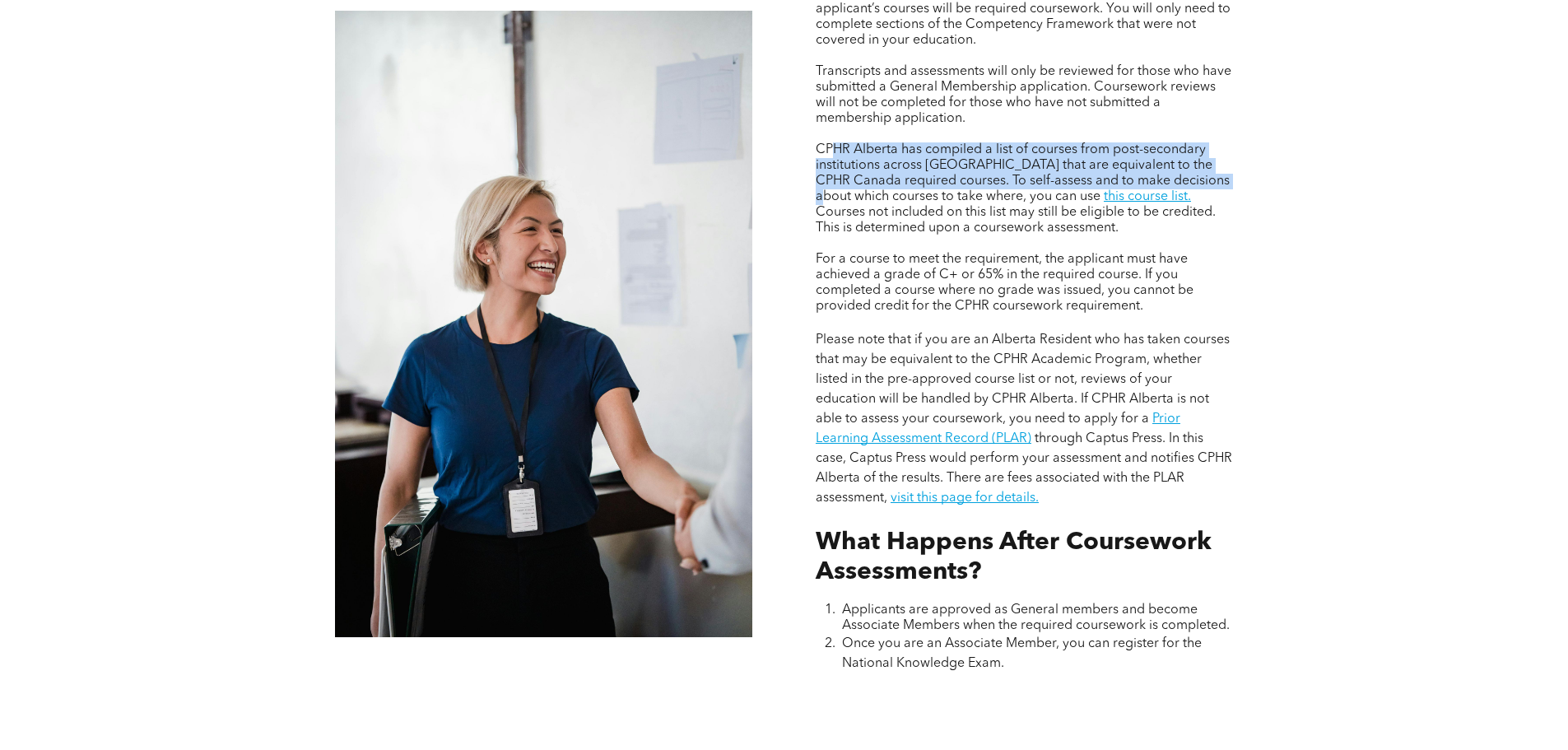
drag, startPoint x: 829, startPoint y: 142, endPoint x: 1270, endPoint y: 175, distance: 442.2
click at [1270, 175] on div "Assessing Foundational Coursework CPHR DESIGNATION COURSEWORK REQUIREMENT Appli…" at bounding box center [784, 256] width 987 height 1113
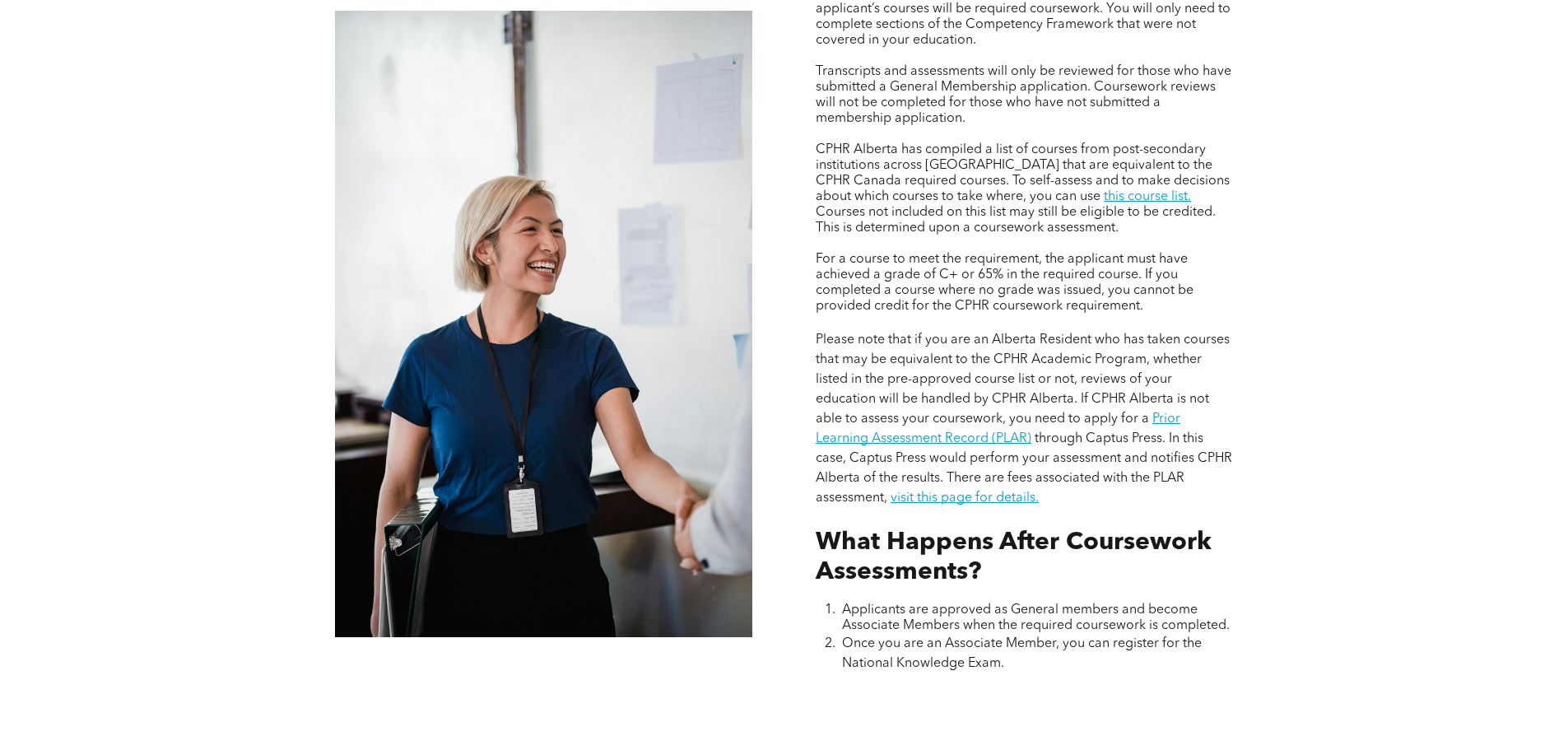
click at [1237, 212] on div "Applicants without education in HR (degree or diploma) will have their courses …" at bounding box center [1024, 225] width 444 height 925
drag, startPoint x: 1101, startPoint y: 225, endPoint x: 920, endPoint y: 177, distance: 187.3
click at [920, 177] on p "CPHR Alberta has compiled a list of courses from post-secondary institutions ac…" at bounding box center [1023, 189] width 417 height 94
click at [920, 177] on span "CPHR Alberta has compiled a list of courses from post-secondary institutions ac…" at bounding box center [1022, 173] width 414 height 60
click at [1103, 198] on link "this course list." at bounding box center [1146, 196] width 87 height 13
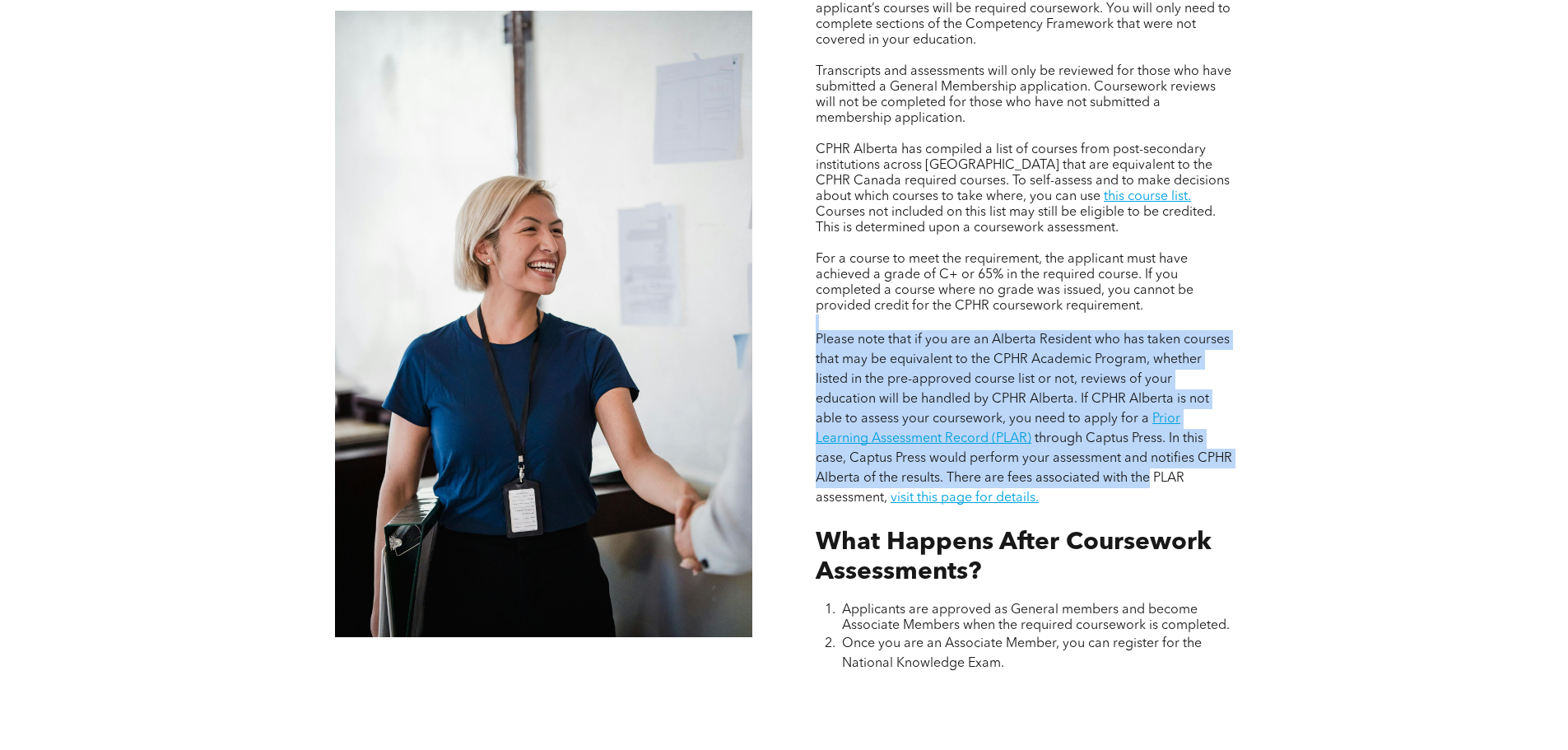
drag, startPoint x: 1044, startPoint y: 339, endPoint x: 1146, endPoint y: 477, distance: 171.6
click at [1146, 477] on div "Applicants without education in HR (degree or diploma) will have their courses …" at bounding box center [1023, 192] width 417 height 632
click at [1146, 477] on span "through Captus Press. In this case, Captus Press would perform your assessment …" at bounding box center [1023, 468] width 417 height 72
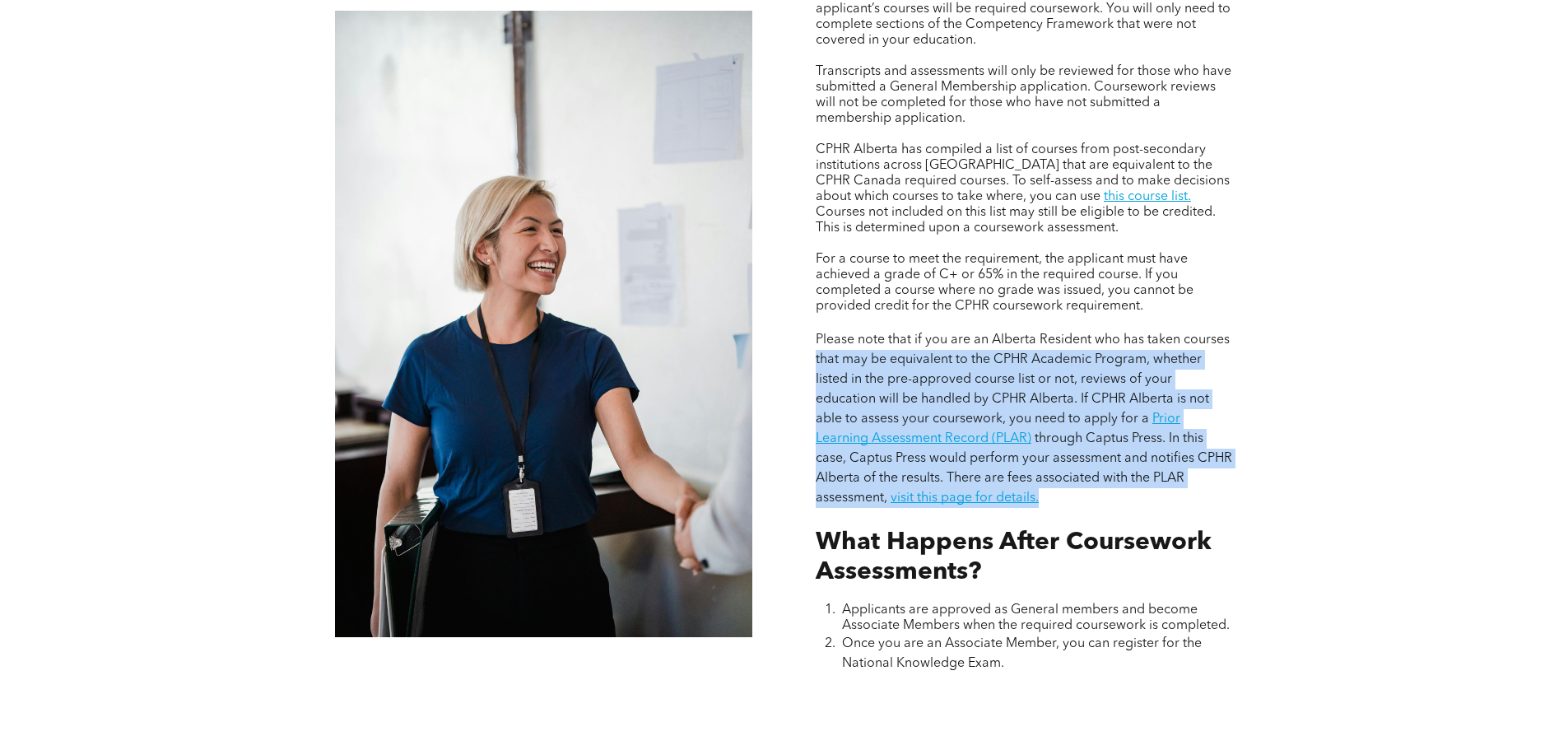
drag, startPoint x: 1133, startPoint y: 462, endPoint x: 808, endPoint y: 348, distance: 344.4
click at [808, 348] on div "Applicants without education in HR (degree or diploma) will have their courses …" at bounding box center [1024, 225] width 444 height 925
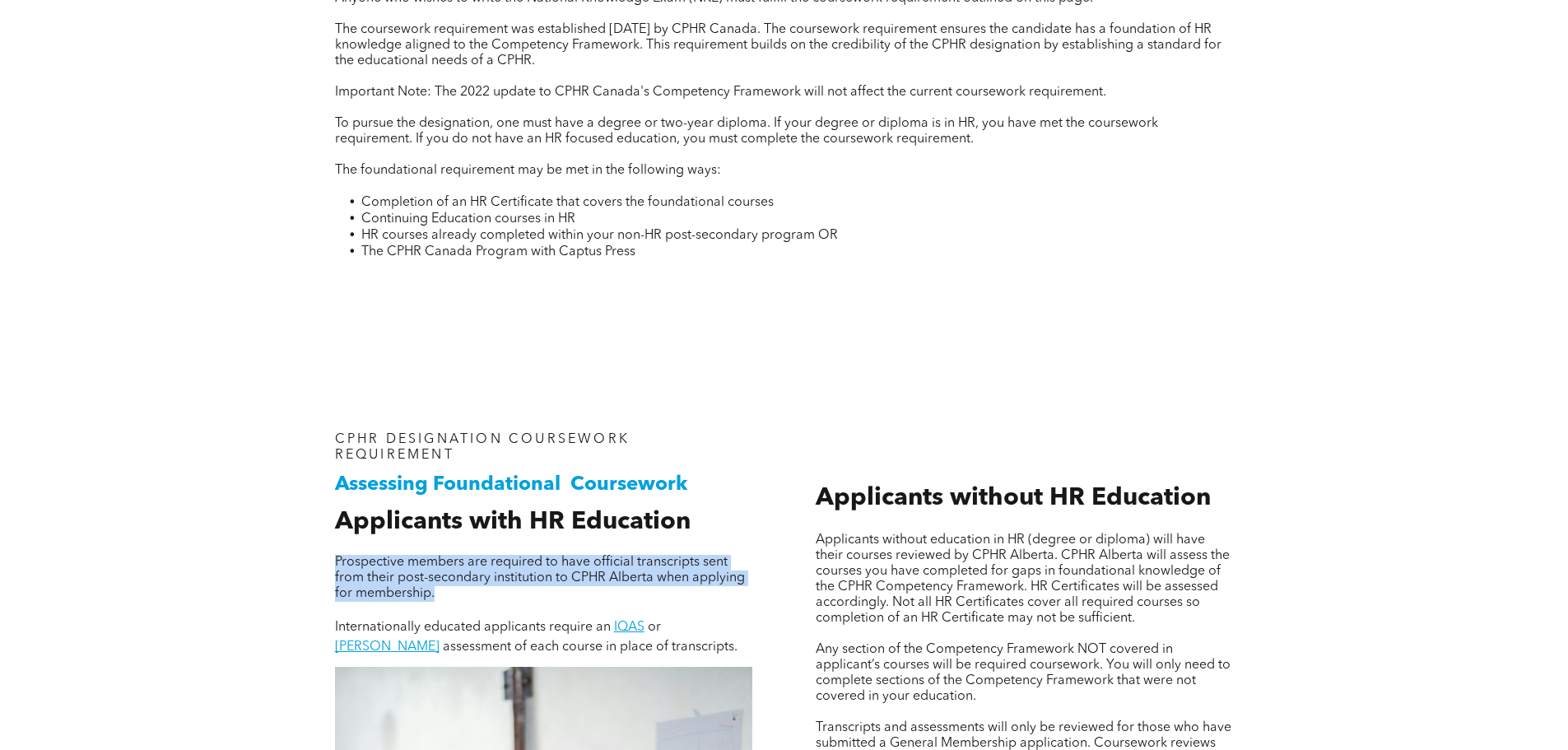
drag, startPoint x: 365, startPoint y: 562, endPoint x: 594, endPoint y: 584, distance: 230.1
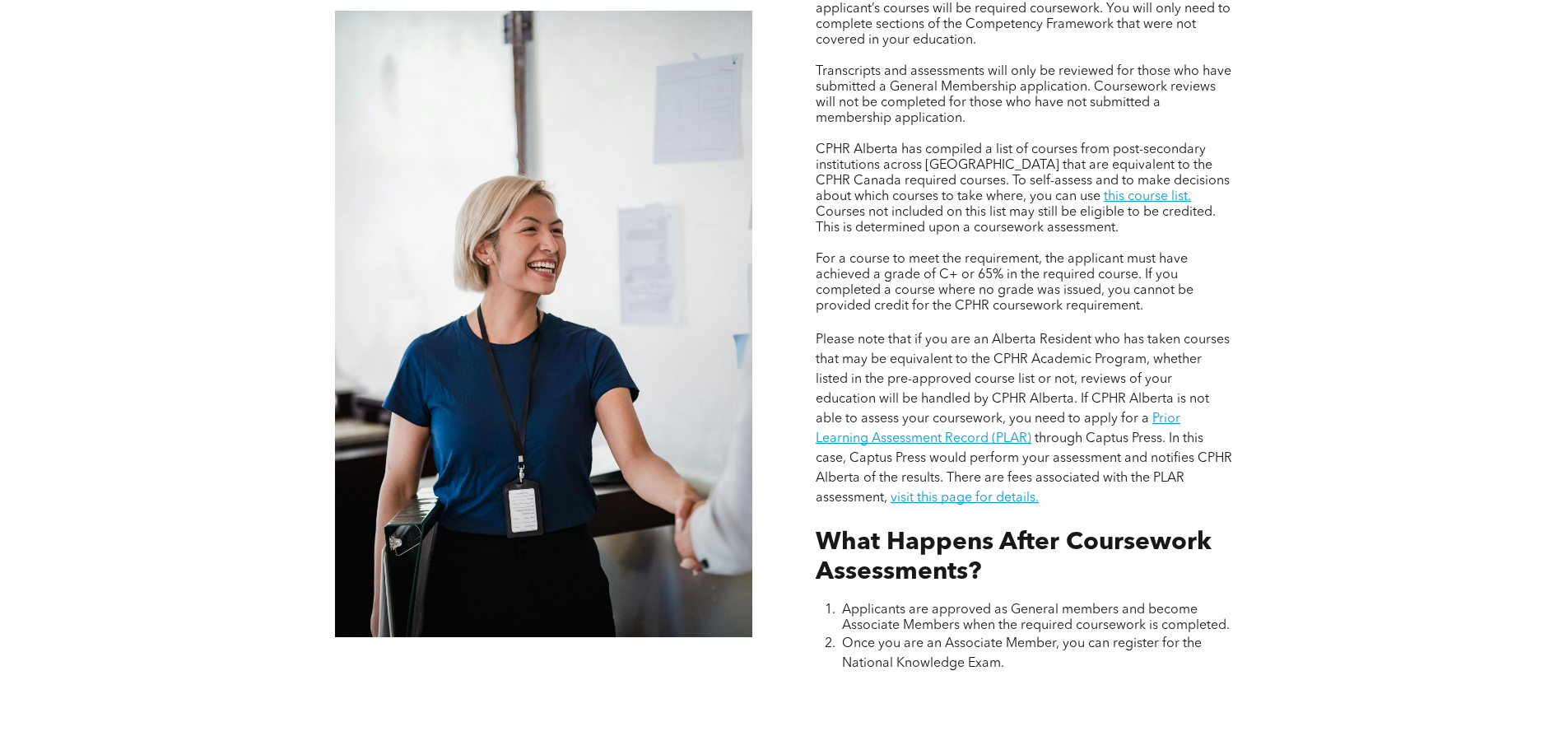
scroll to position [2097, 0]
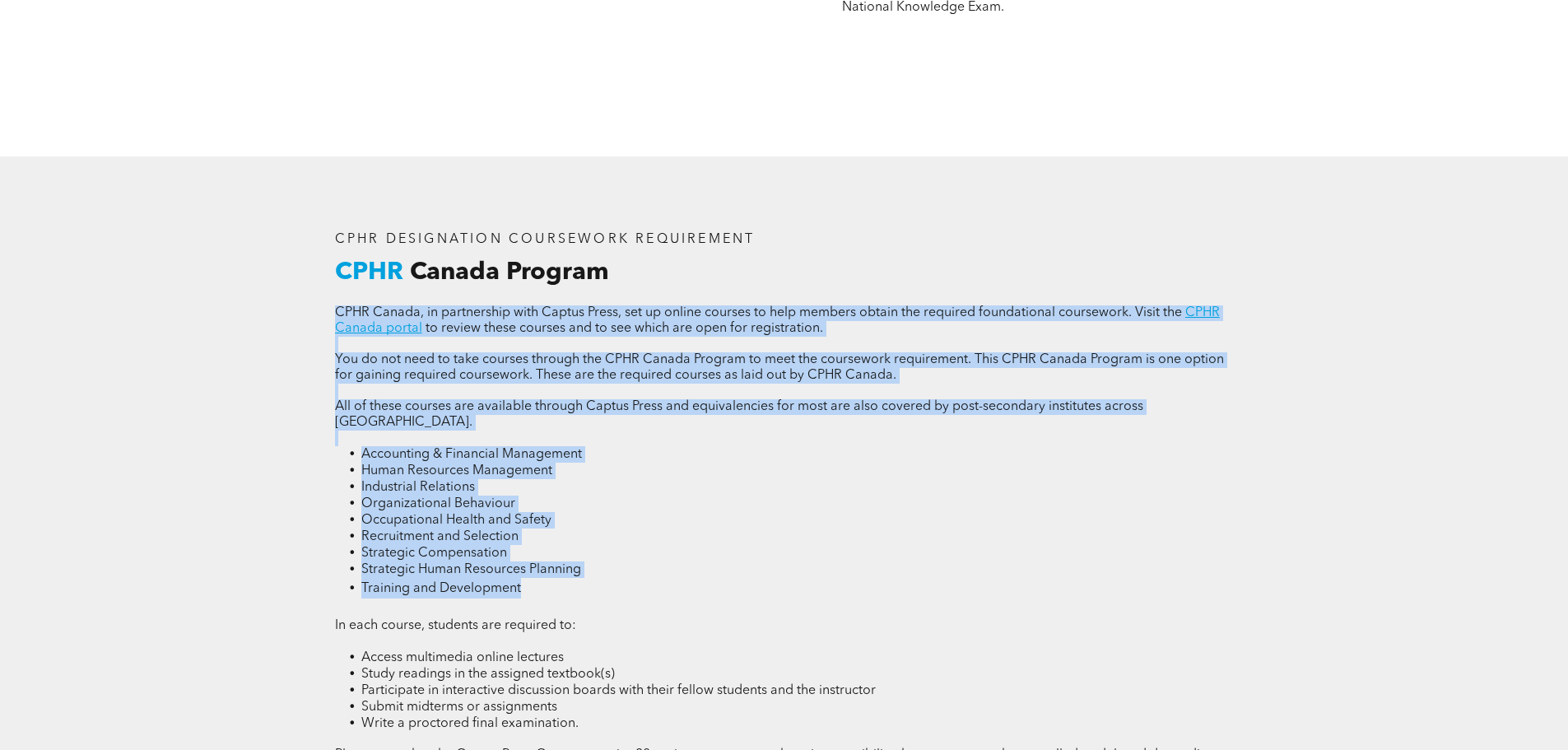
drag, startPoint x: 322, startPoint y: 297, endPoint x: 1017, endPoint y: 568, distance: 746.0
click at [1017, 568] on div "CPHR DESIGNATION COURSEWORK REQUIREMENT CPHR Canada Program CPHR Canada, in par…" at bounding box center [784, 531] width 925 height 624
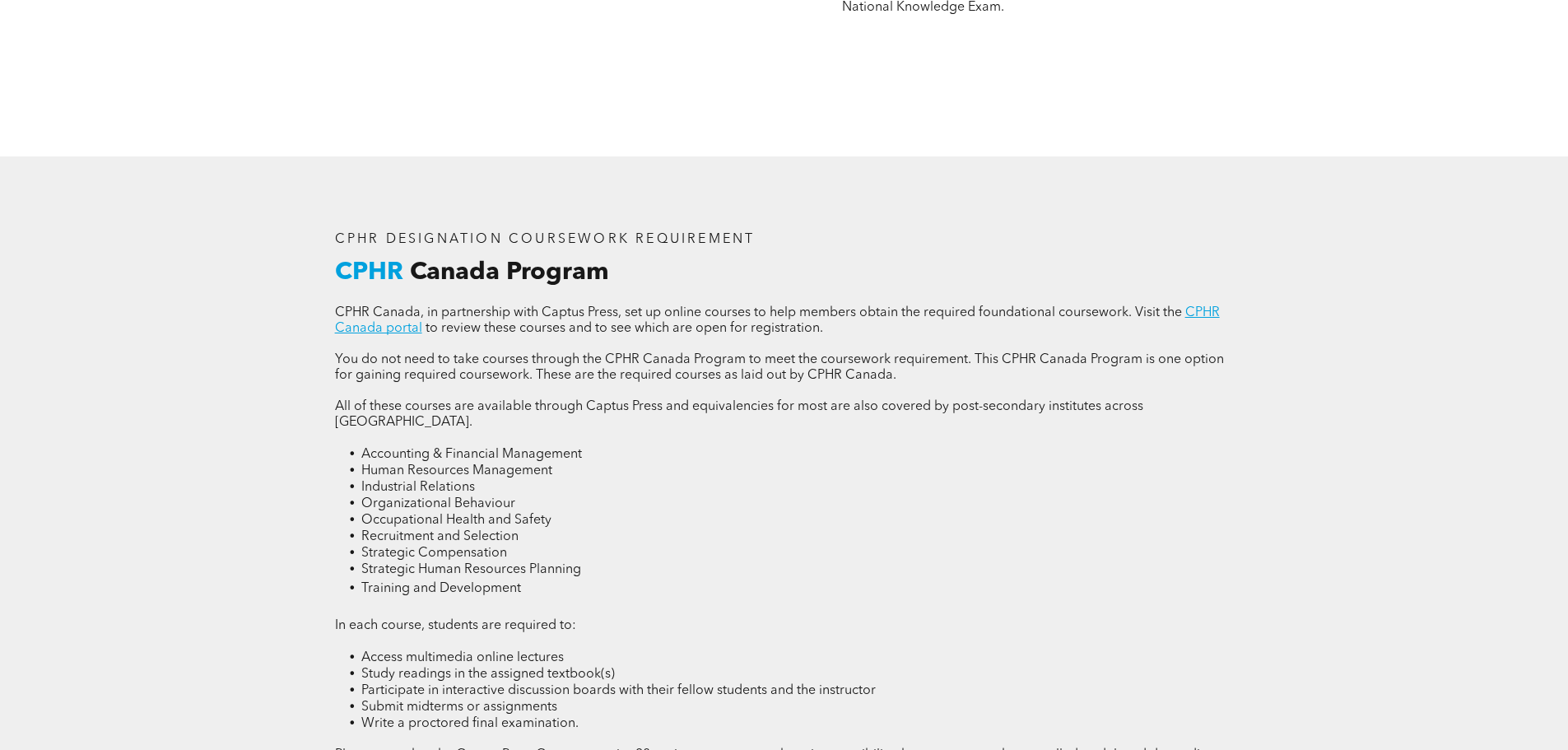
click at [326, 629] on div "CPHR DESIGNATION COURSEWORK REQUIREMENT CPHR Canada Program CPHR Canada, in par…" at bounding box center [784, 531] width 925 height 624
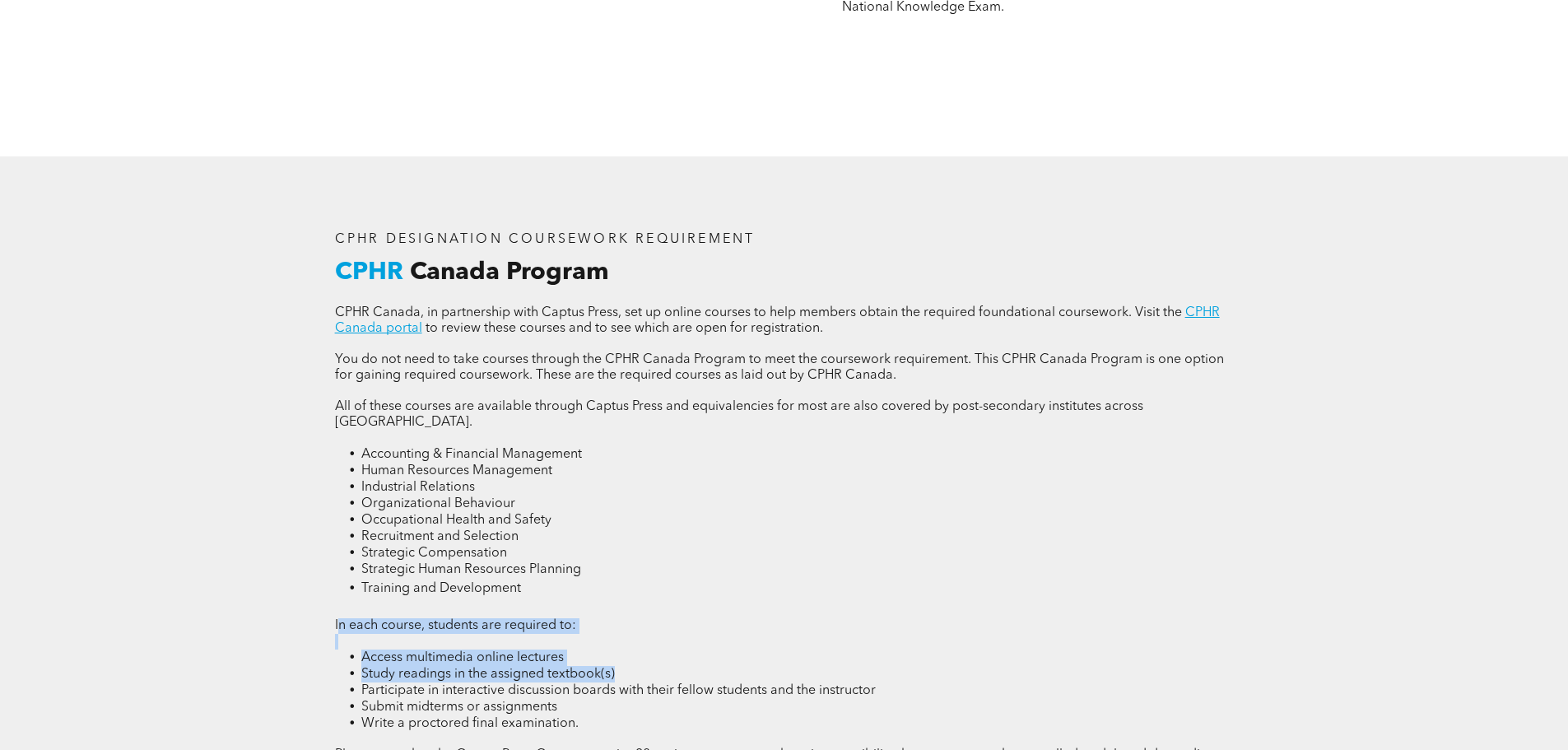
drag, startPoint x: 339, startPoint y: 607, endPoint x: 685, endPoint y: 646, distance: 348.2
click at [685, 646] on div "CPHR Canada, in partnership with Captus Press, set up online courses to help me…" at bounding box center [784, 568] width 898 height 525
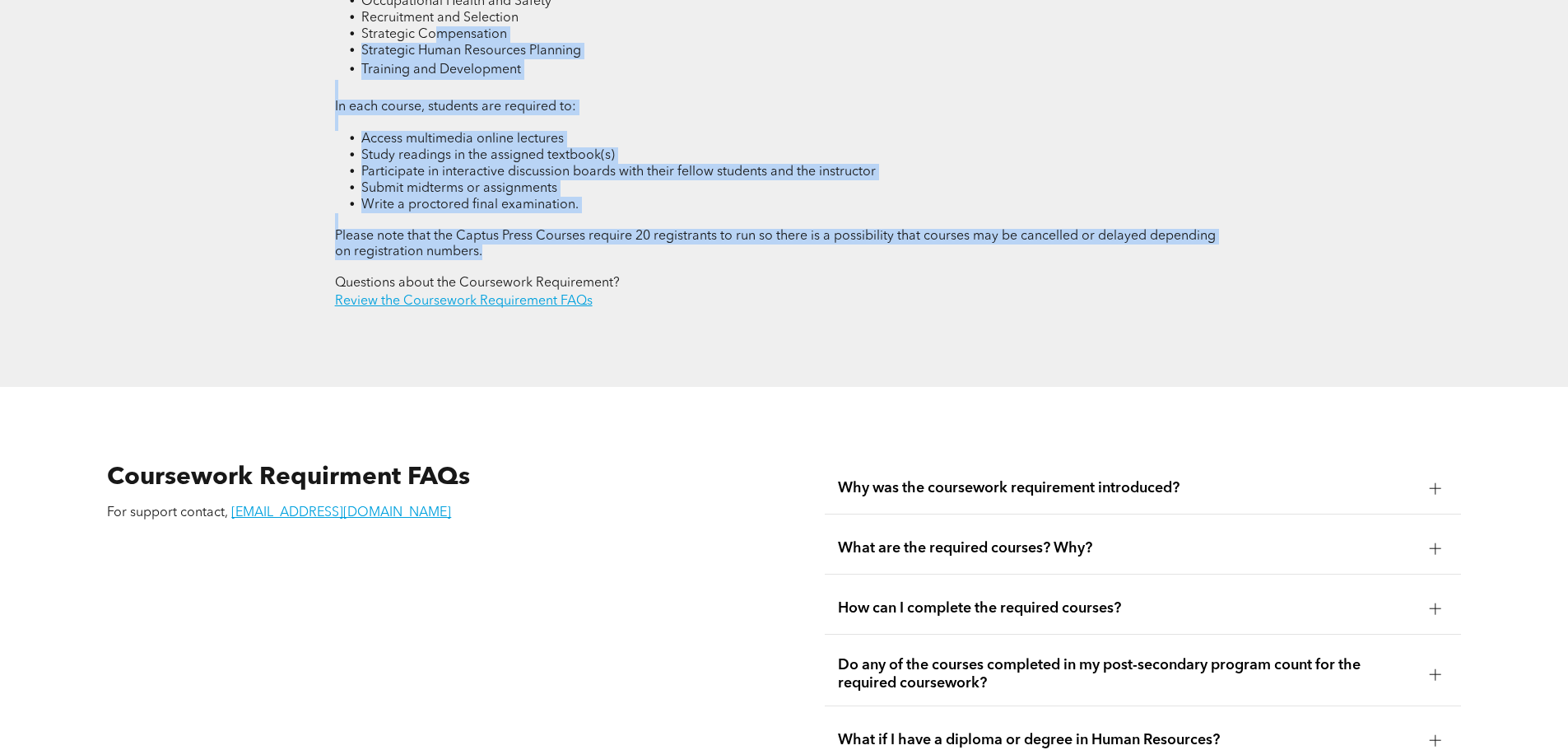
scroll to position [2505, 0]
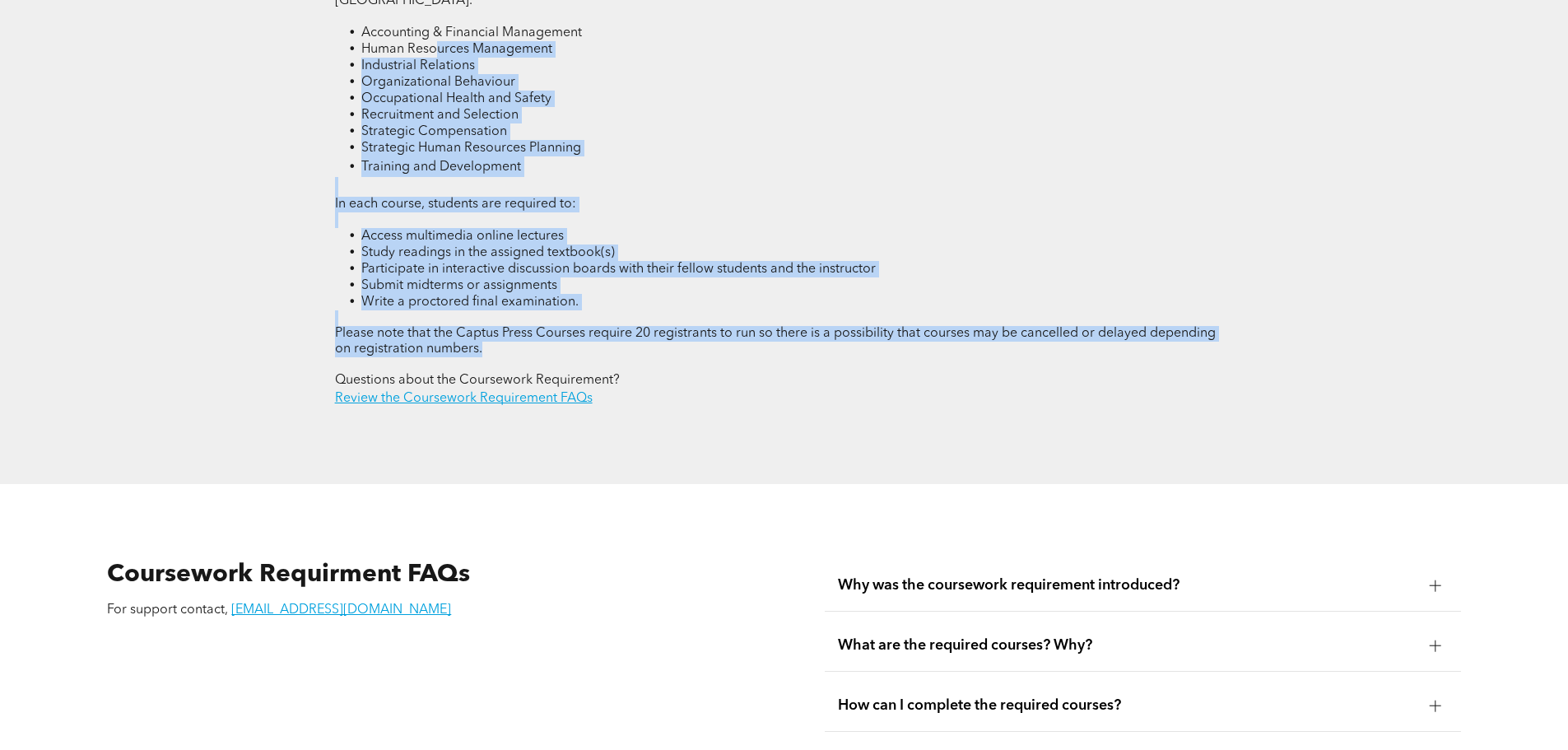
drag, startPoint x: 1079, startPoint y: 96, endPoint x: 436, endPoint y: -6, distance: 651.0
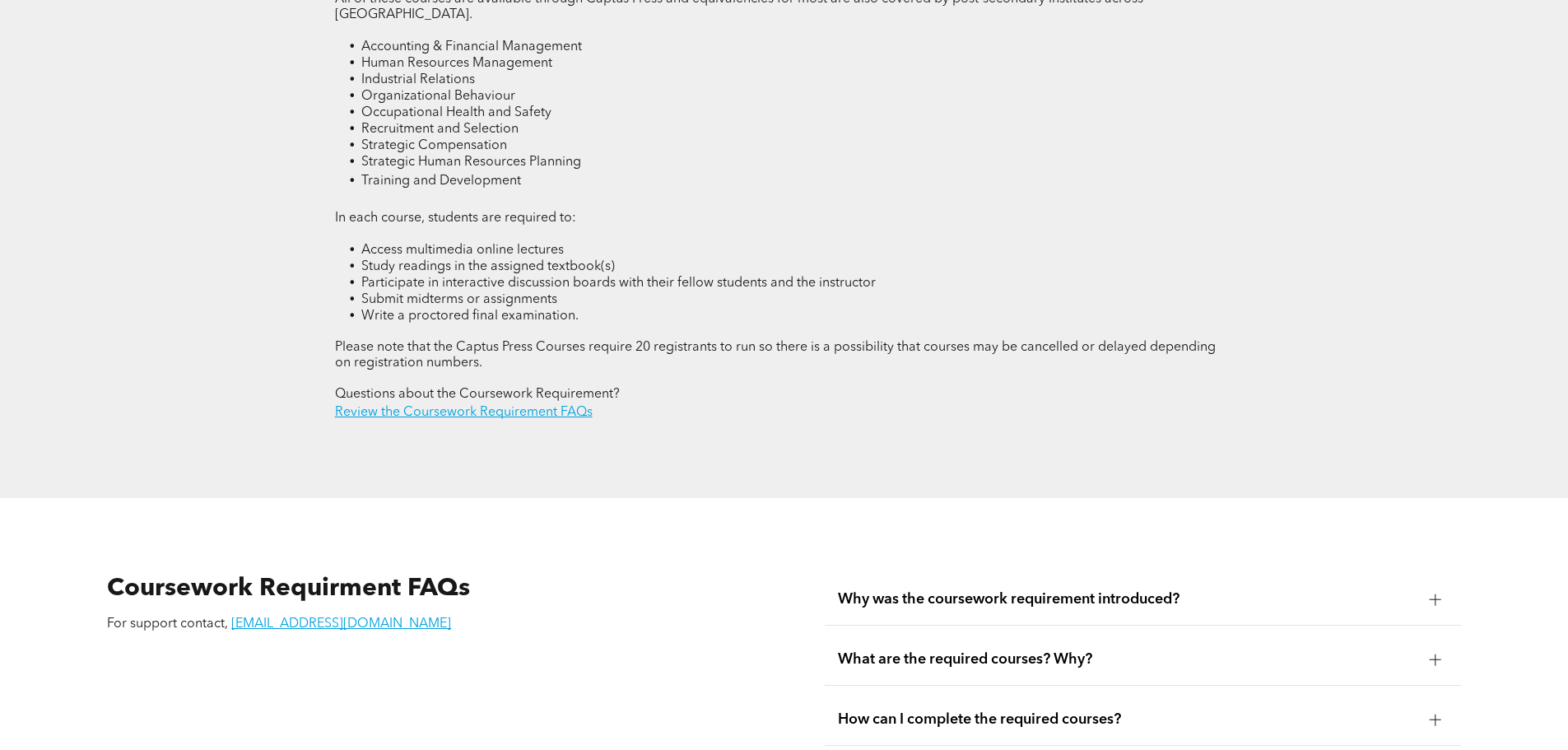
click at [634, 403] on p "Review the Coursework Requirement FAQs" at bounding box center [784, 413] width 898 height 20
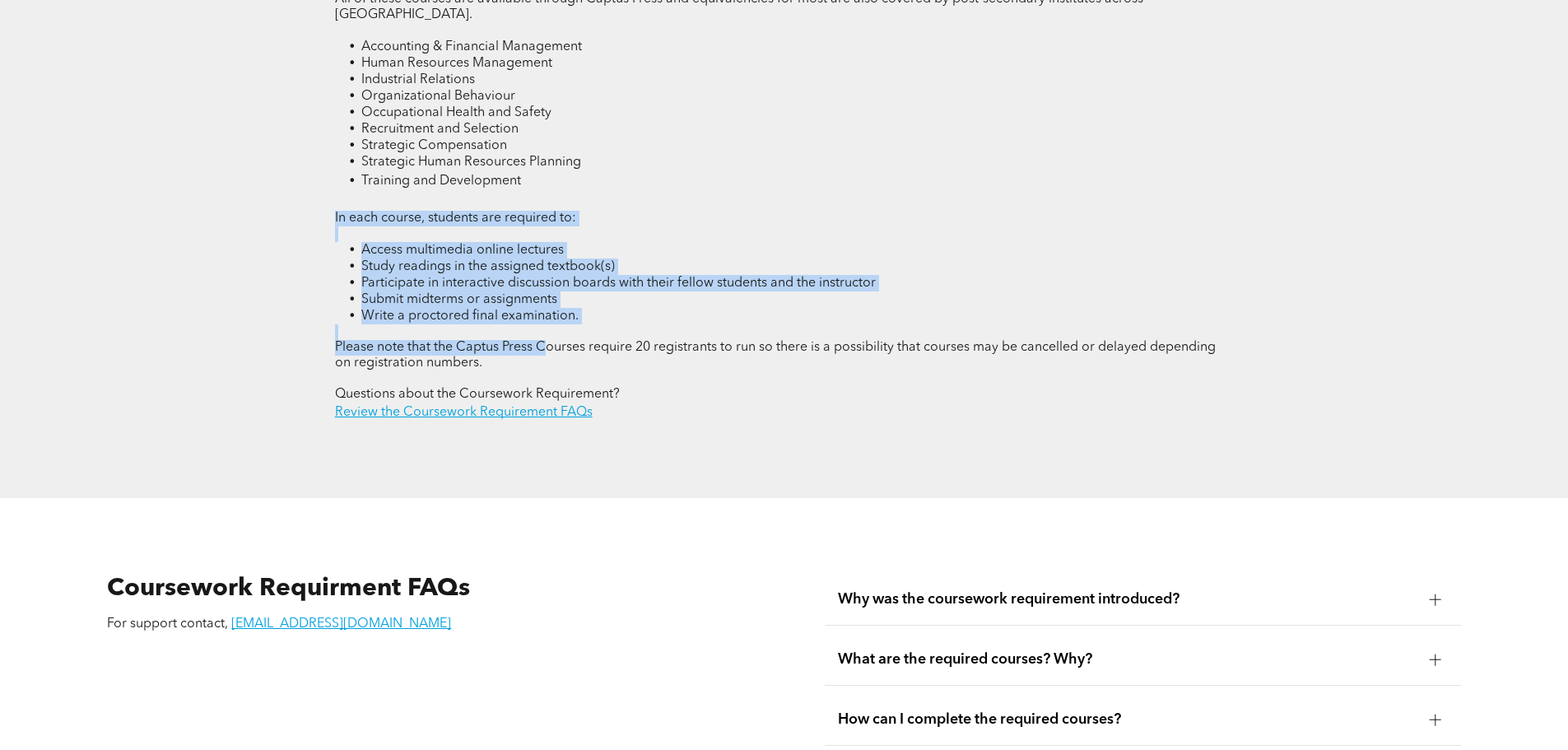
drag, startPoint x: 499, startPoint y: 320, endPoint x: 285, endPoint y: 197, distance: 246.8
click at [285, 197] on div "CPHR DESIGNATION COURSEWORK REQUIREMENT CPHR Canada Program CPHR Canada, in par…" at bounding box center [784, 123] width 1568 height 749
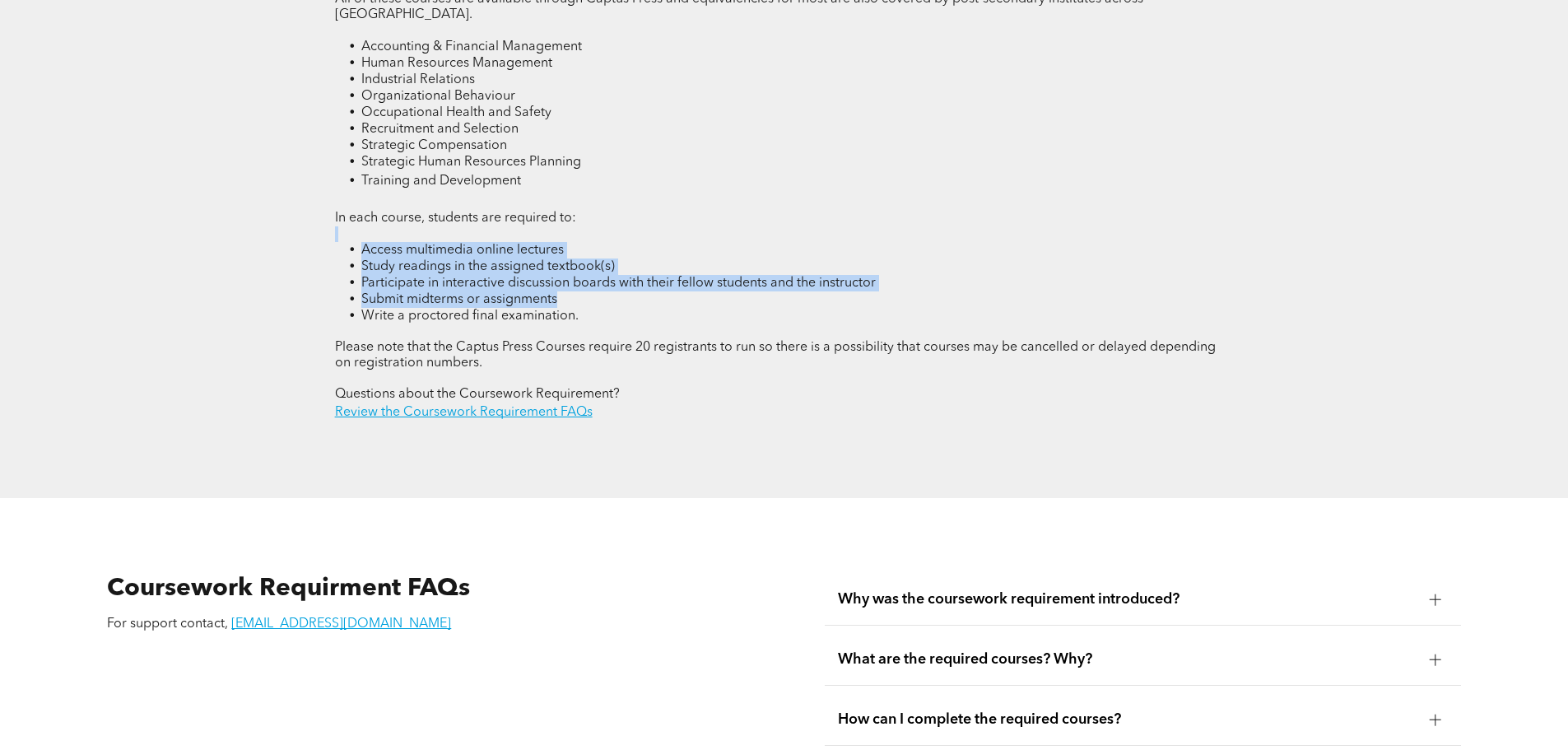
drag, startPoint x: 476, startPoint y: 218, endPoint x: 818, endPoint y: 265, distance: 345.2
click at [818, 265] on div "CPHR Canada, in partnership with Captus Press, set up online courses to help me…" at bounding box center [784, 160] width 898 height 525
click at [818, 292] on li "Submit midterms or assignments" at bounding box center [797, 300] width 872 height 16
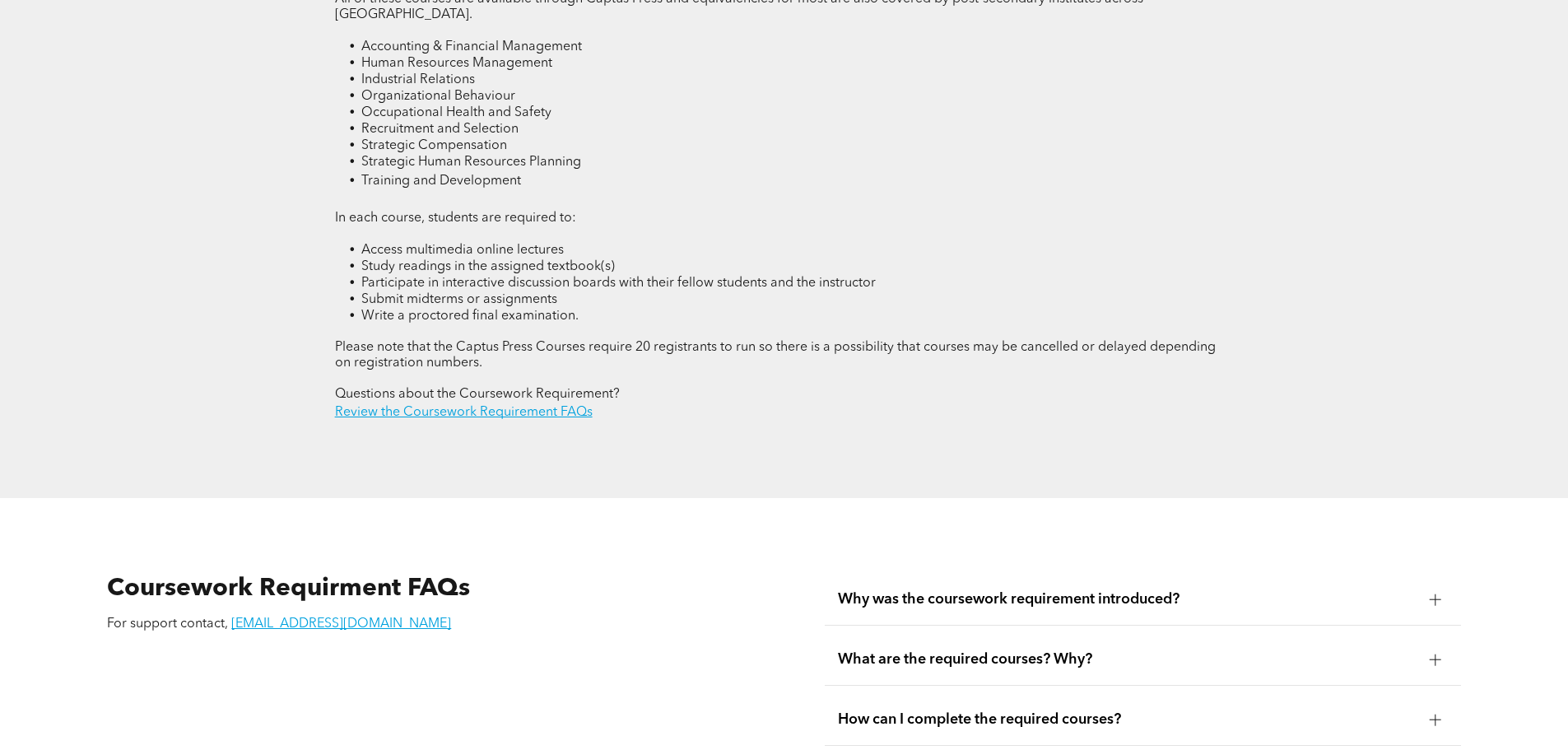
scroll to position [3161, 0]
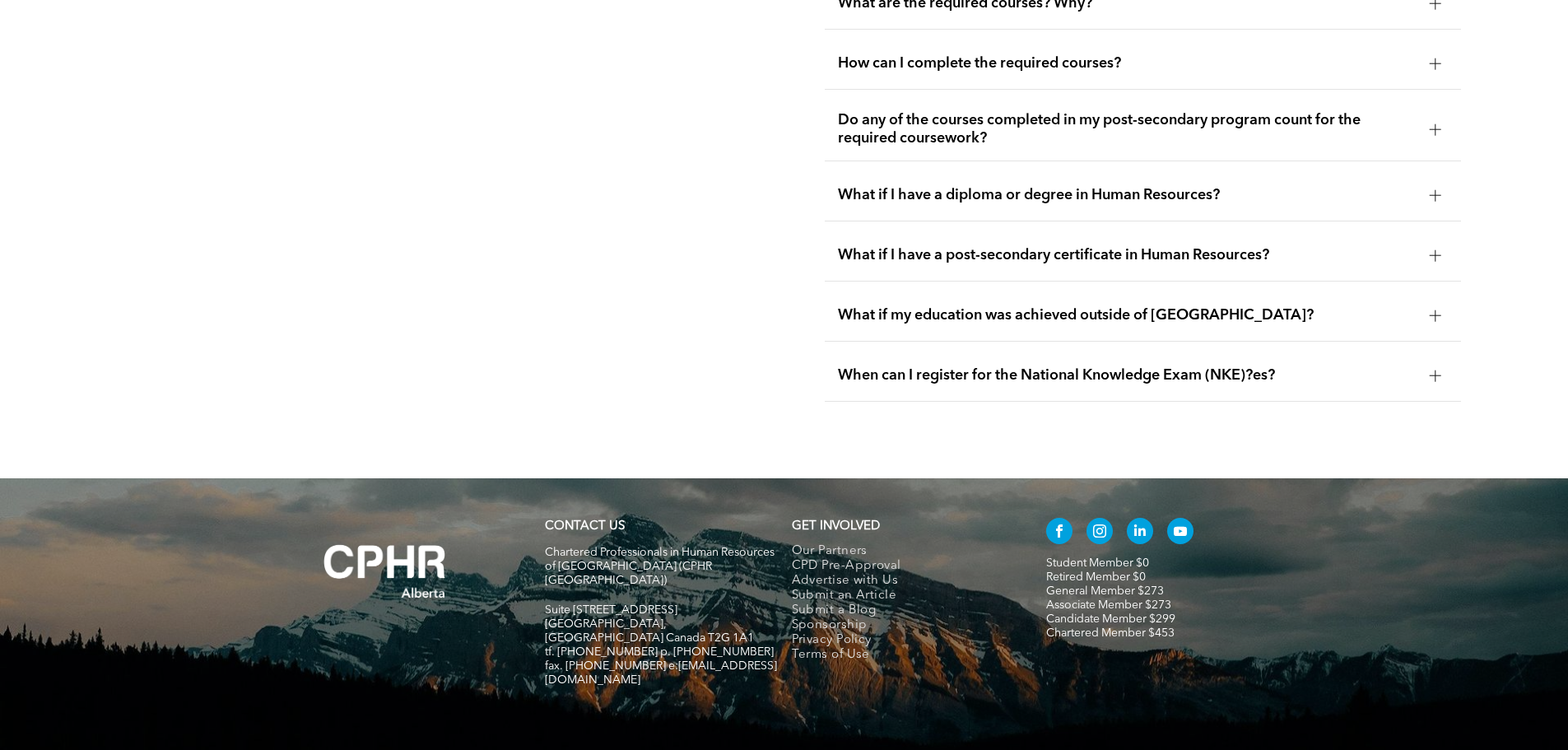
click at [1167, 350] on div "When can I register for the National Knowledge Exam (NKE)?es?" at bounding box center [1142, 376] width 637 height 52
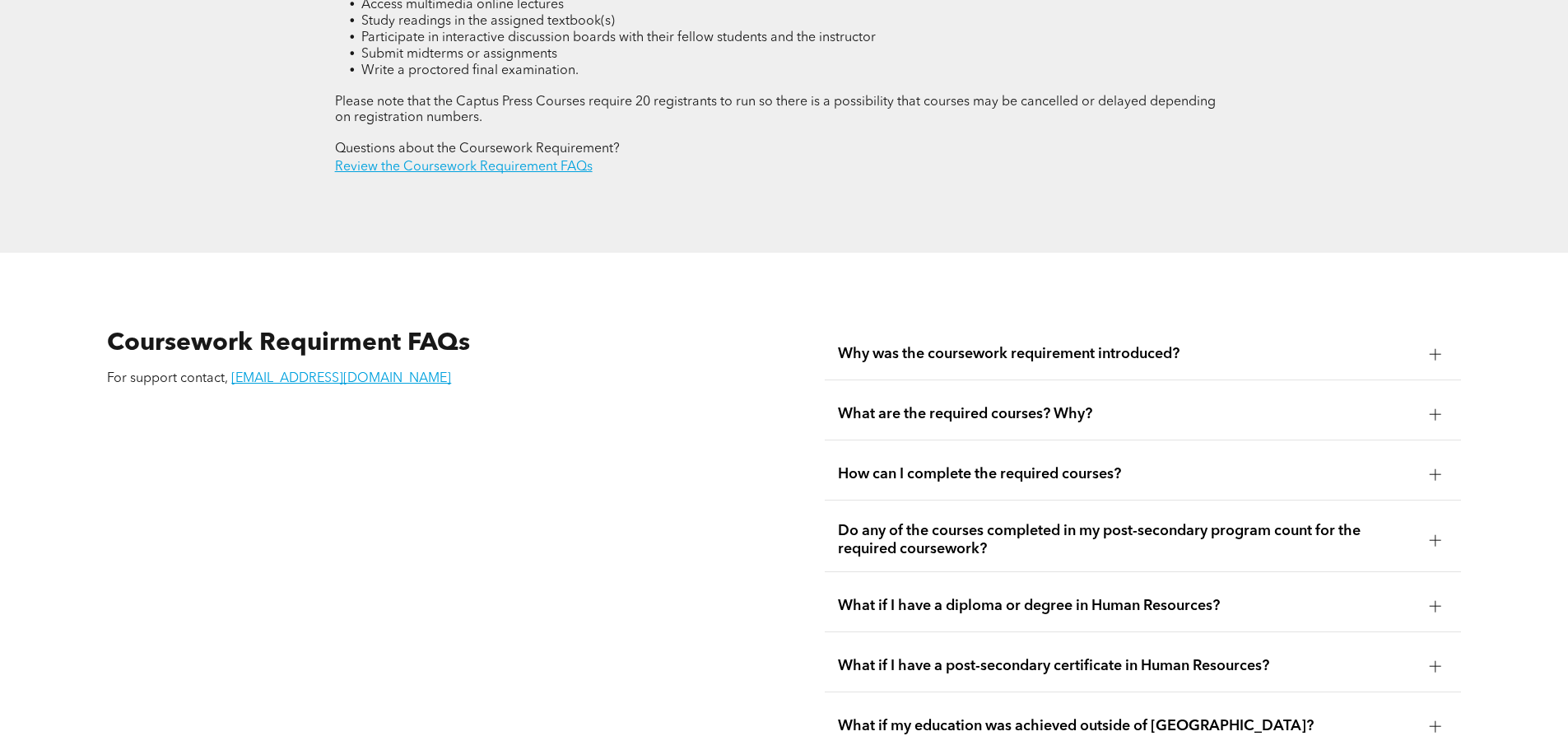
scroll to position [2815, 0]
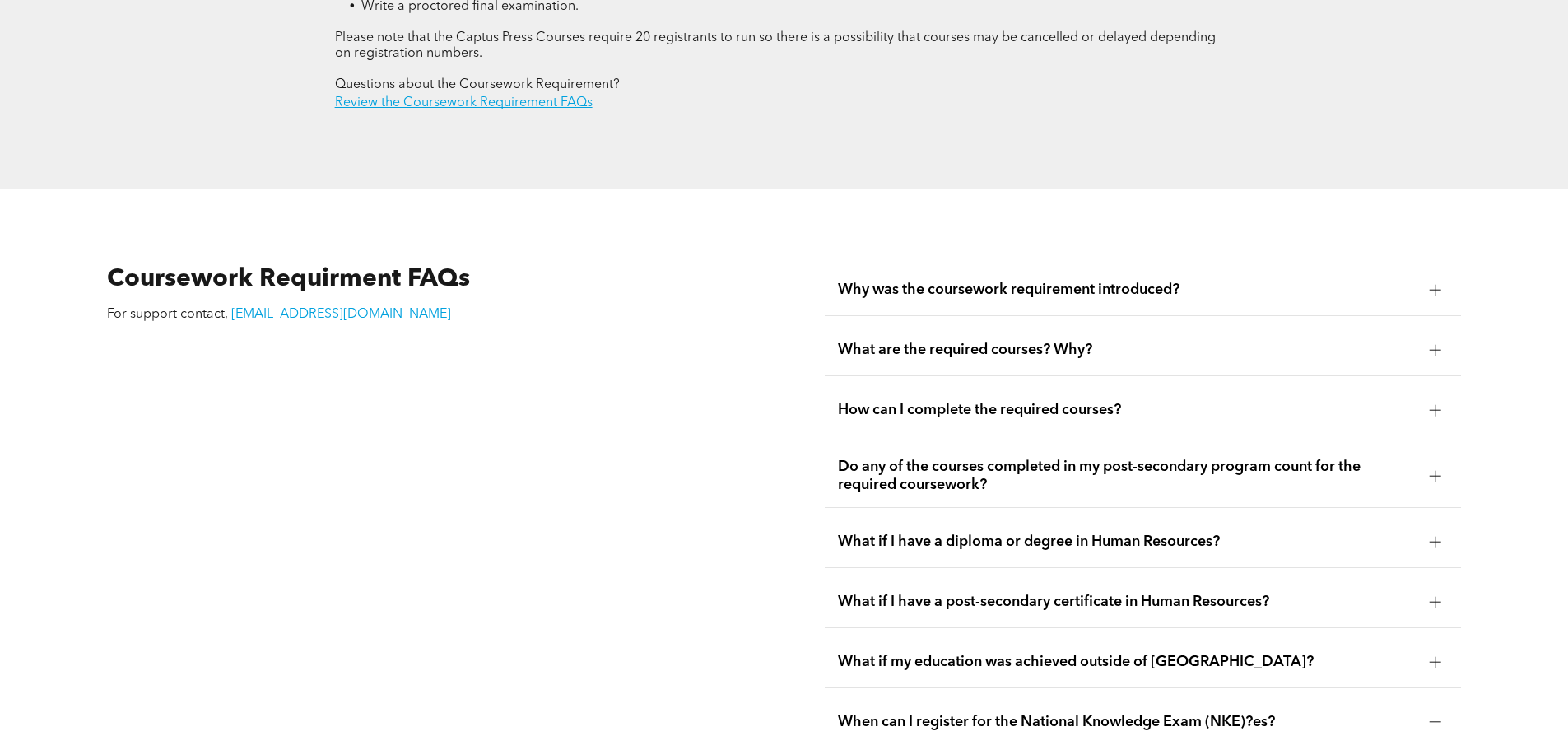
click at [1247, 264] on div "Why was the coursework requirement introduced?" at bounding box center [1142, 290] width 637 height 52
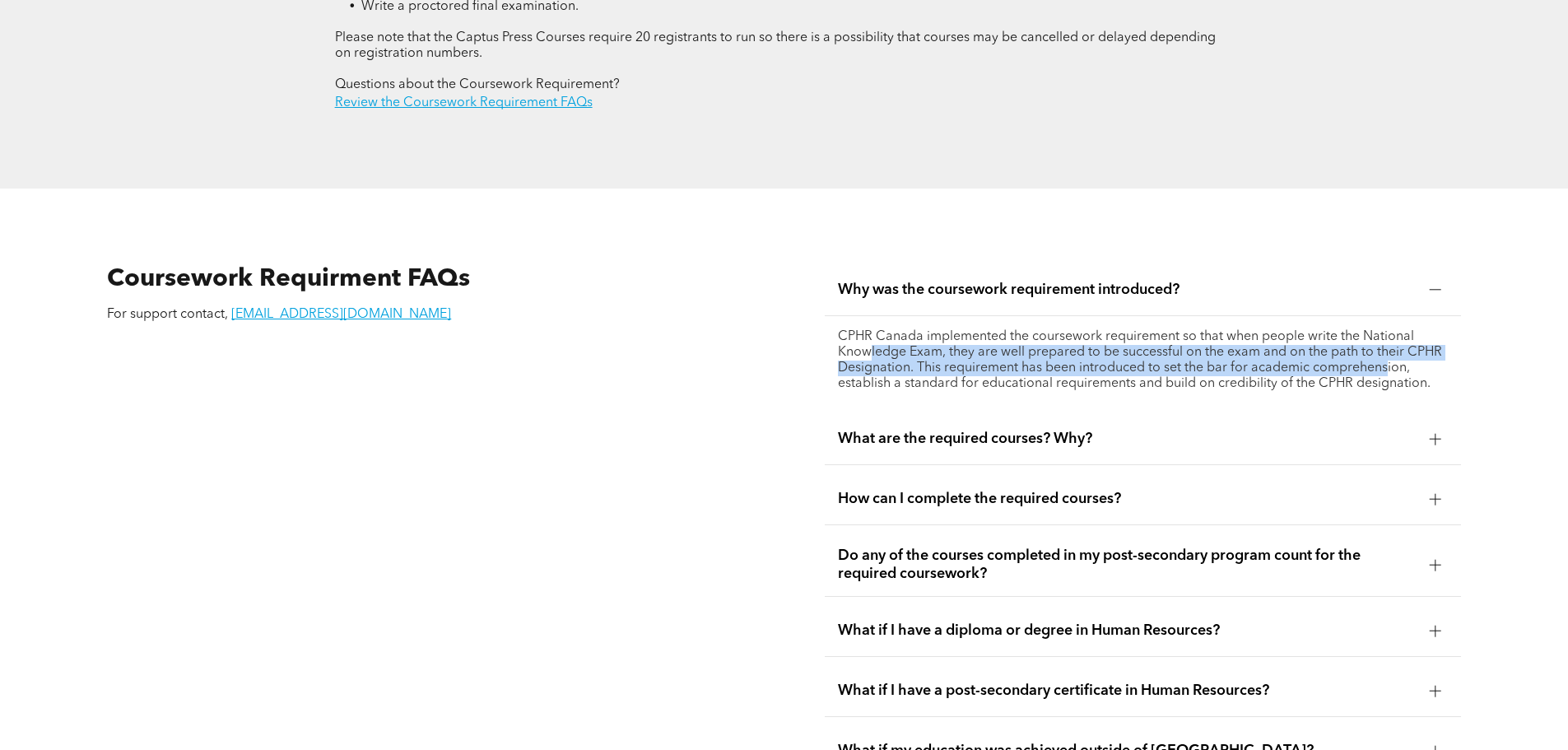
drag, startPoint x: 1200, startPoint y: 324, endPoint x: 1387, endPoint y: 330, distance: 187.1
click at [1387, 330] on p "CPHR Canada implemented the coursework requirement so that when people write th…" at bounding box center [1142, 360] width 610 height 63
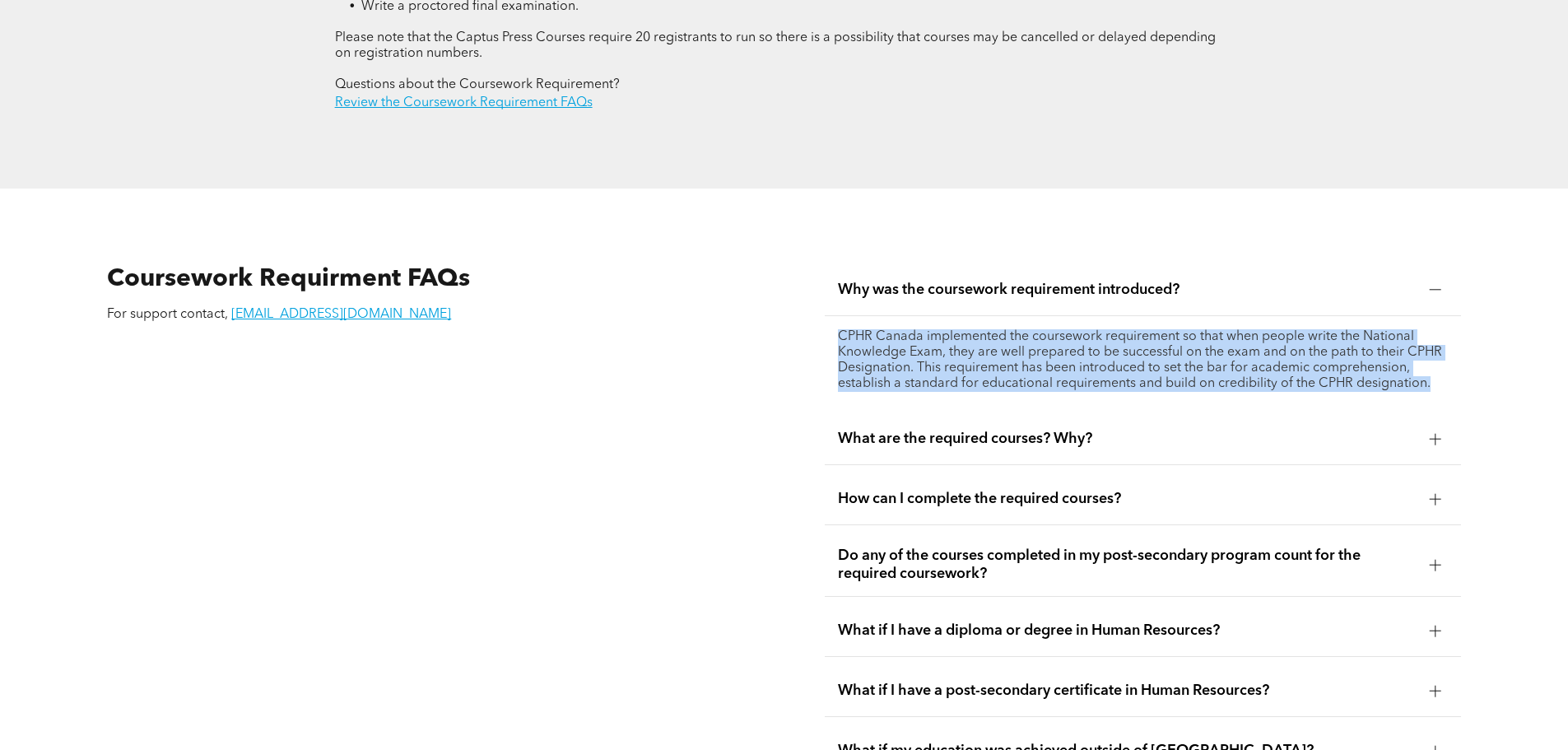
drag, startPoint x: 1464, startPoint y: 353, endPoint x: 791, endPoint y: 302, distance: 674.9
click at [791, 302] on div "Coursework Requirment FAQs For support contact, [EMAIL_ADDRESS][DOMAIN_NAME] Wh…" at bounding box center [784, 551] width 1568 height 725
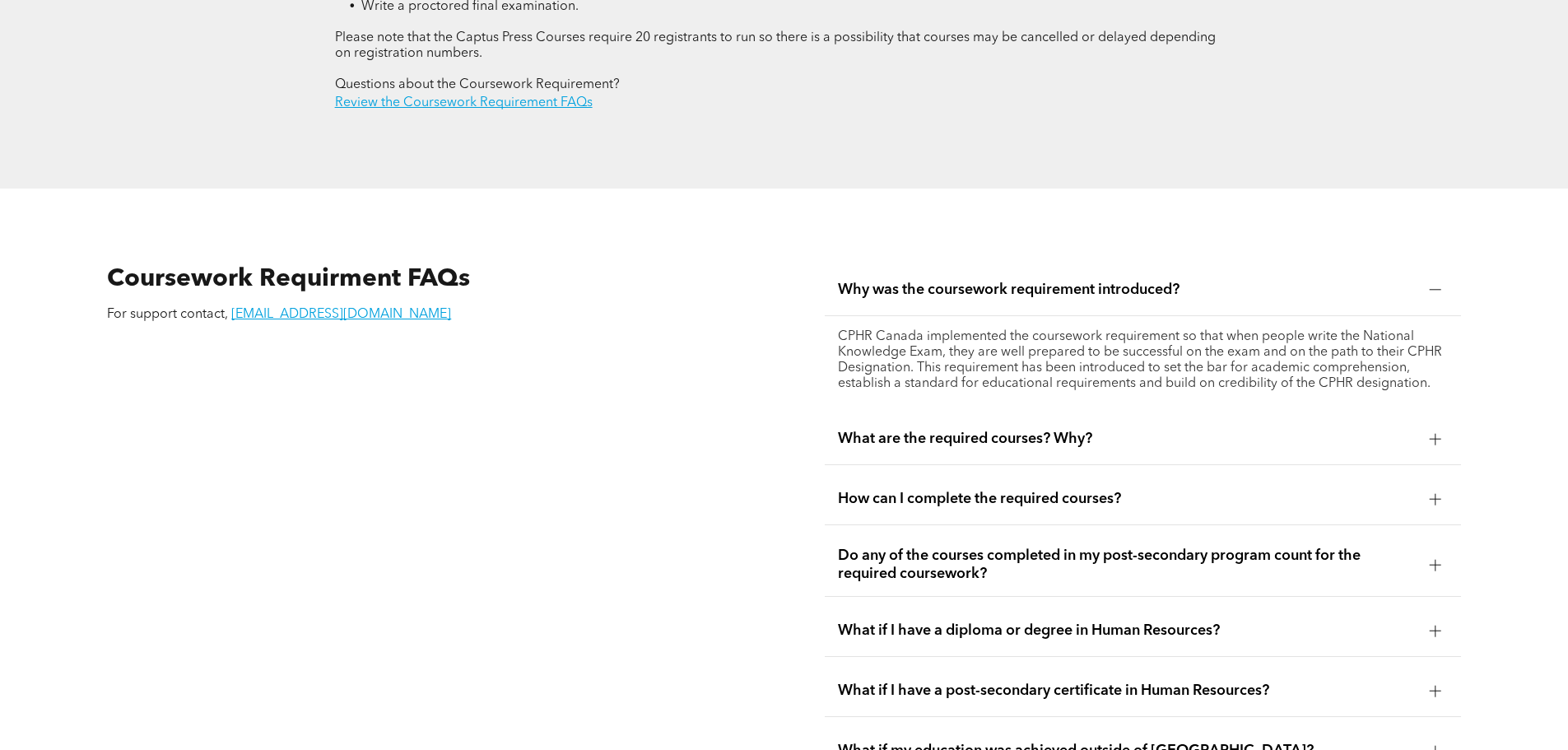
click at [1113, 430] on span "What are the required courses? Why?" at bounding box center [1126, 439] width 579 height 18
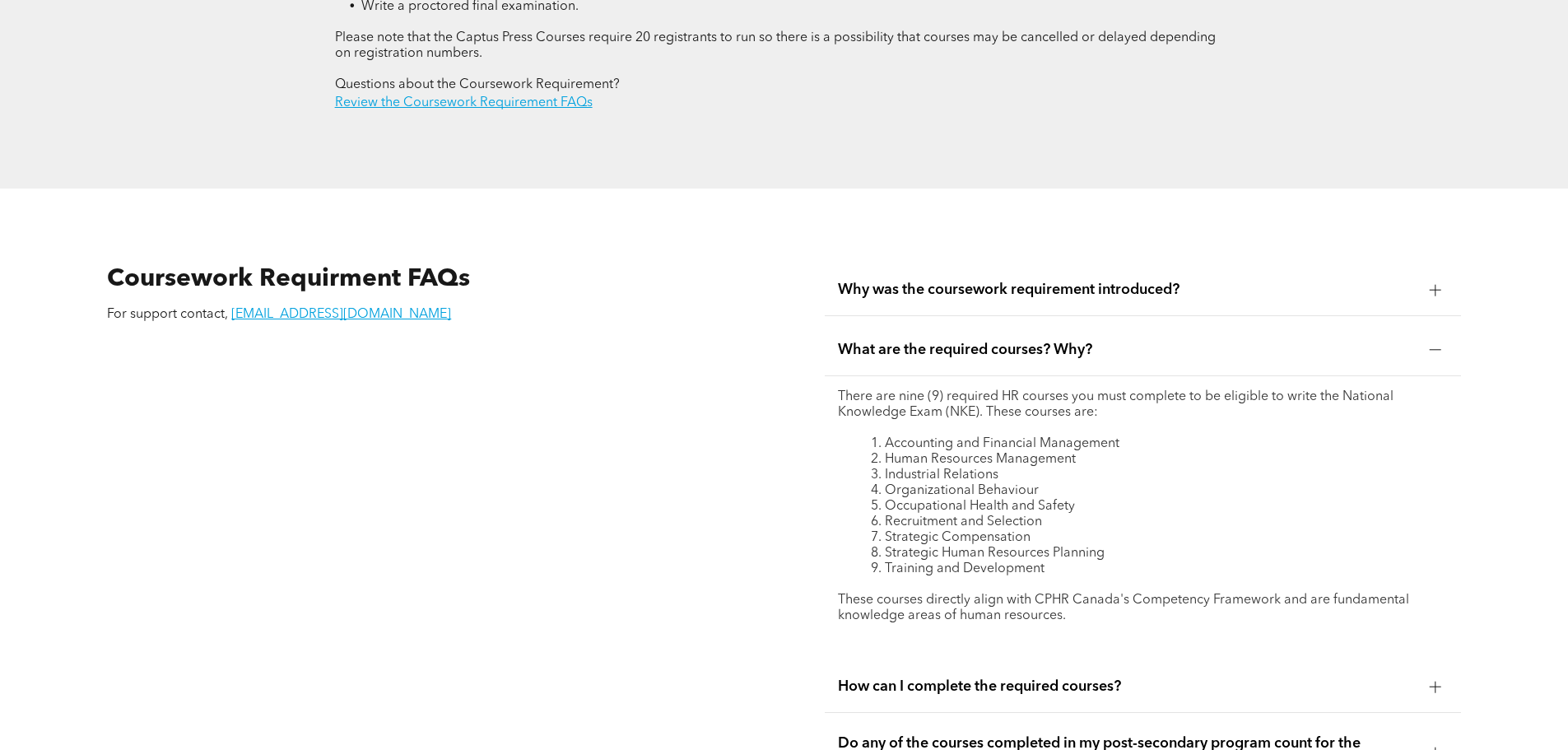
click at [1140, 678] on span "How can I complete the required courses?" at bounding box center [1126, 687] width 579 height 18
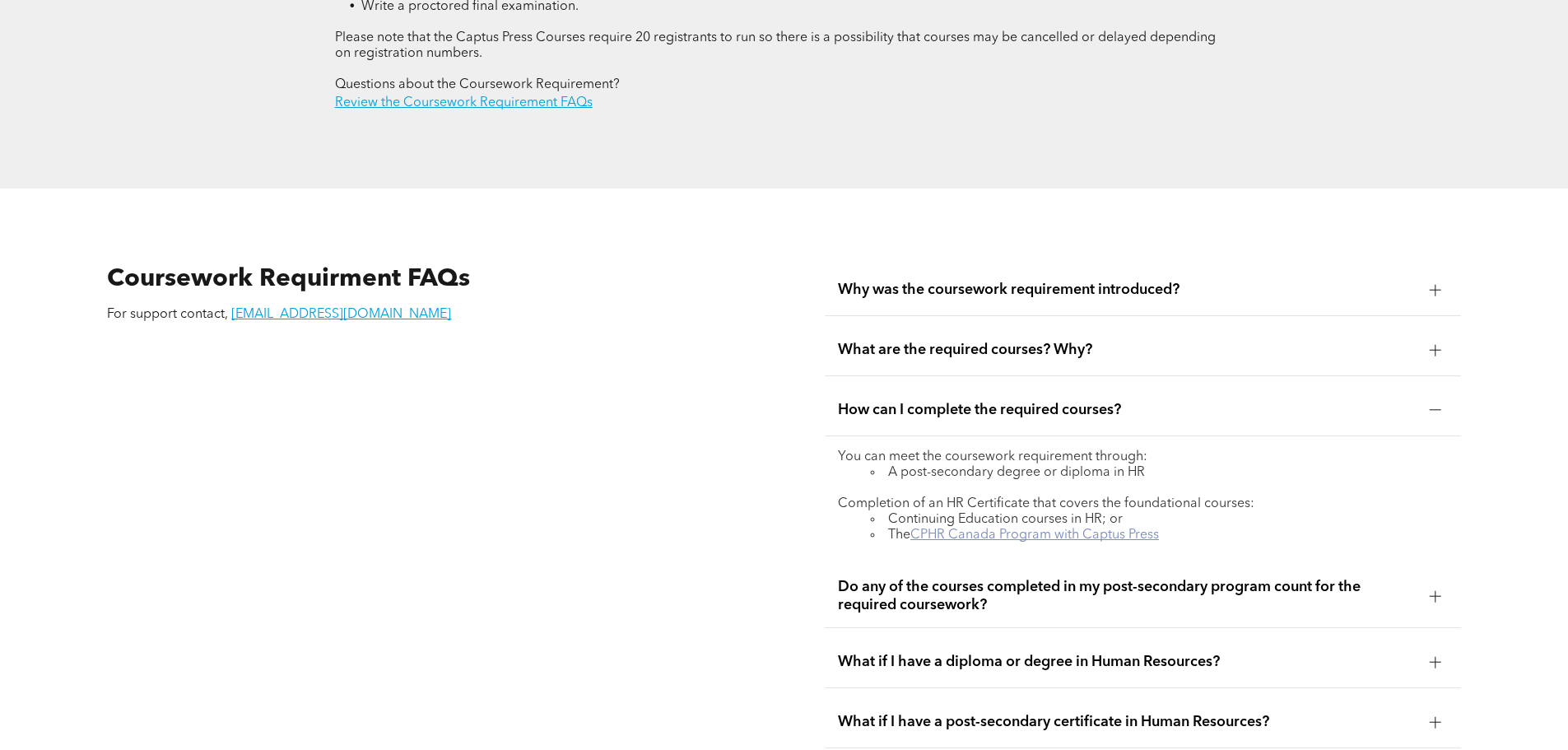
click at [956, 529] on link "CPHR Canada Program with Captus Press" at bounding box center [1034, 535] width 249 height 13
